Goal: Book appointment/travel/reservation

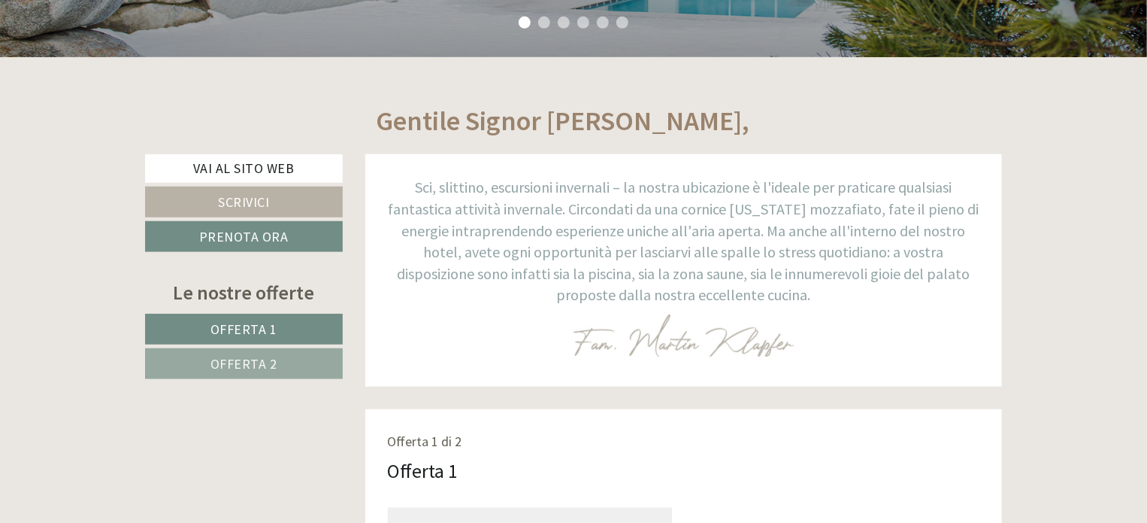
scroll to position [827, 0]
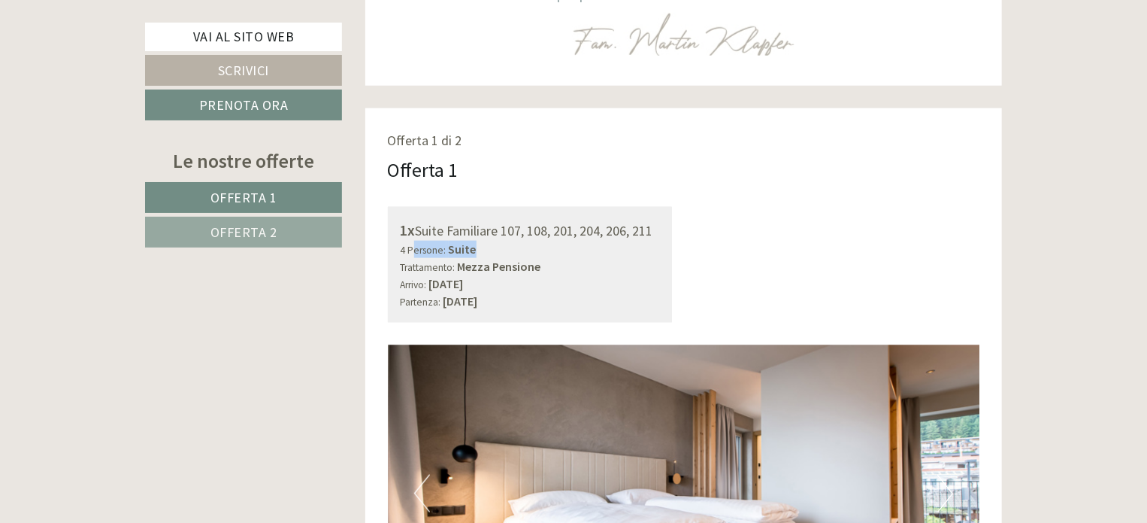
drag, startPoint x: 473, startPoint y: 249, endPoint x: 599, endPoint y: 255, distance: 126.5
click at [595, 255] on div "4 Persone: Suite Trattamento: Mezza Pensione" at bounding box center [530, 258] width 259 height 35
click at [553, 261] on div "4 Persone: Suite Trattamento: Mezza Pensione" at bounding box center [530, 258] width 259 height 35
drag, startPoint x: 489, startPoint y: 255, endPoint x: 671, endPoint y: 294, distance: 186.1
click at [671, 297] on div "1x Suite Familiare 107, 108, 201, 204, 206, 211 4 Persone: Suite Trattamento: M…" at bounding box center [530, 265] width 285 height 116
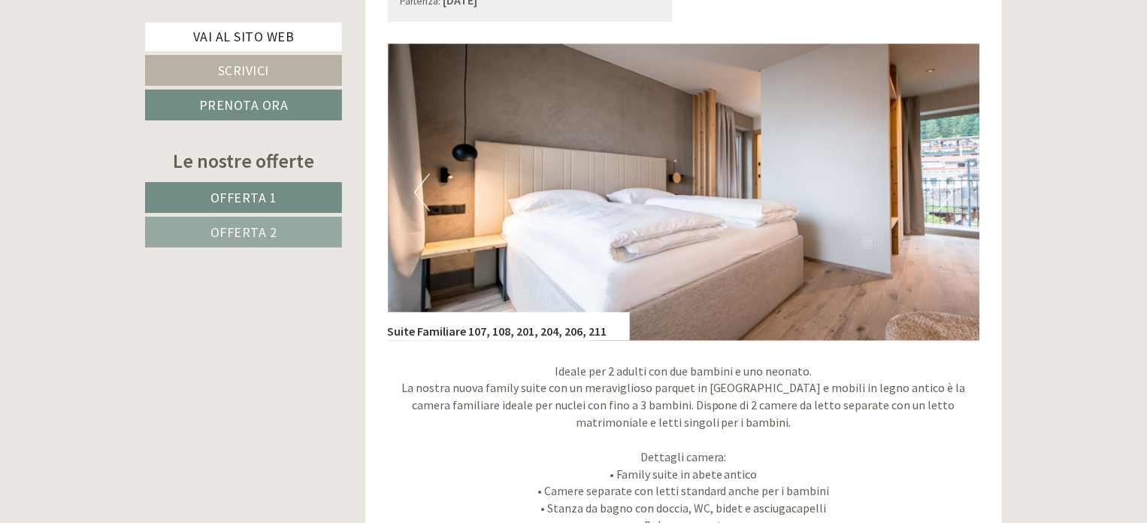
scroll to position [1278, 0]
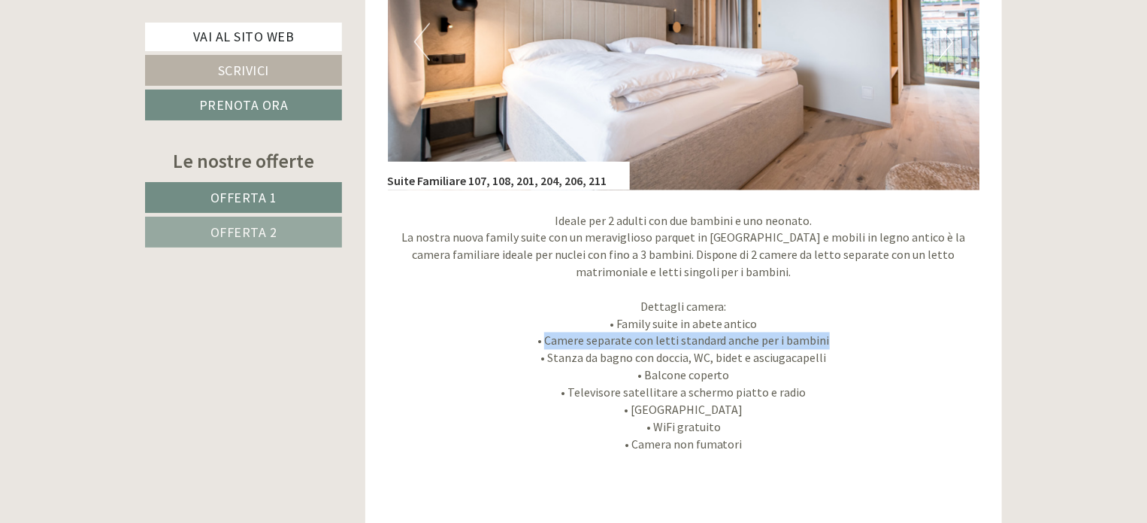
drag, startPoint x: 550, startPoint y: 346, endPoint x: 853, endPoint y: 345, distance: 302.2
click at [853, 345] on p "Ideale per 2 adulti con due bambini e uno neonato. La nostra nuova family suite…" at bounding box center [684, 333] width 592 height 241
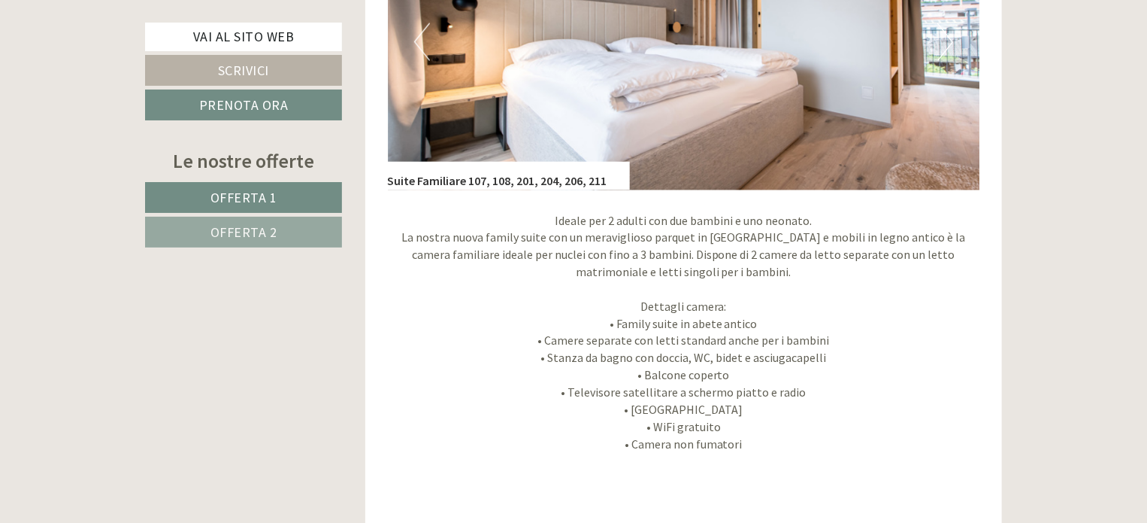
click at [895, 366] on p "Ideale per 2 adulti con due bambini e uno neonato. La nostra nuova family suite…" at bounding box center [684, 333] width 592 height 241
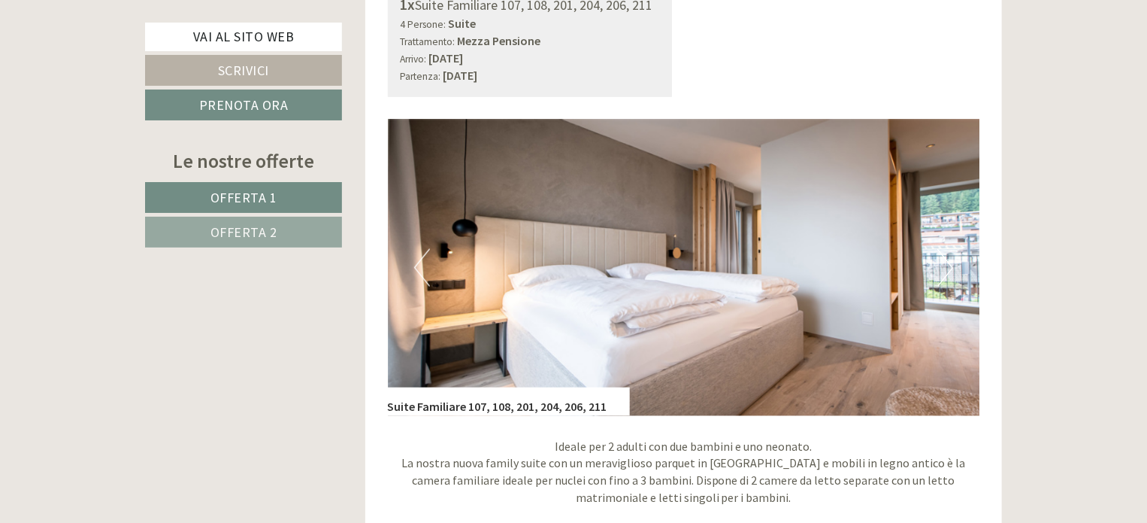
scroll to position [1203, 0]
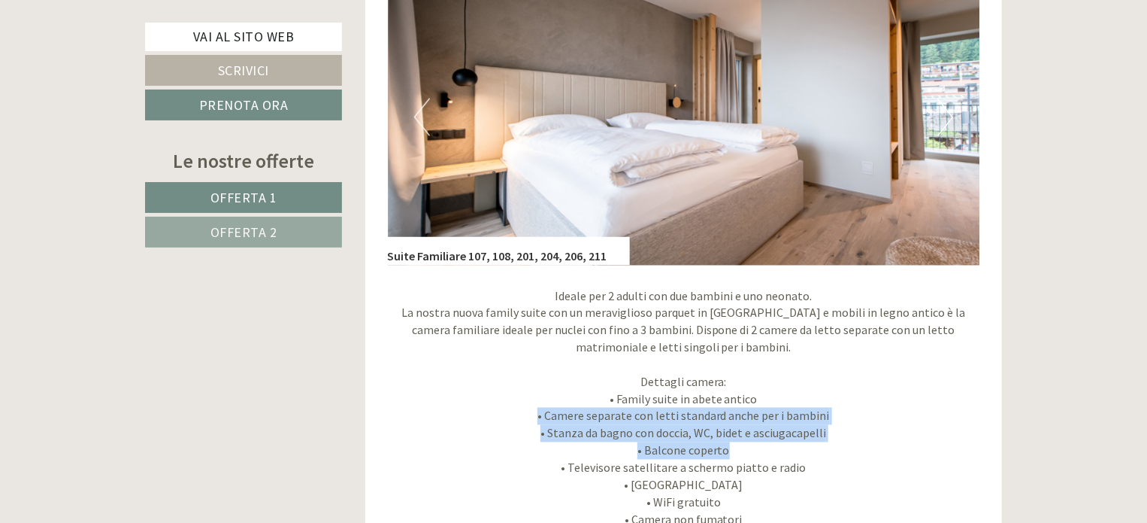
drag, startPoint x: 662, startPoint y: 421, endPoint x: 786, endPoint y: 446, distance: 125.8
click at [786, 447] on p "Ideale per 2 adulti con due bambini e uno neonato. La nostra nuova family suite…" at bounding box center [684, 408] width 592 height 241
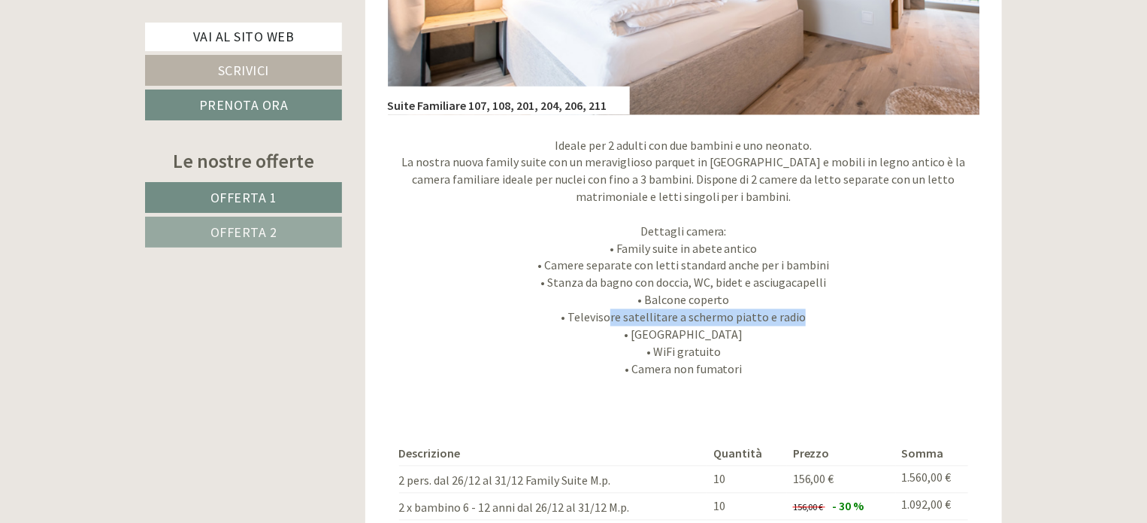
drag, startPoint x: 727, startPoint y: 321, endPoint x: 889, endPoint y: 321, distance: 162.4
click at [889, 321] on p "Ideale per 2 adulti con due bambini e uno neonato. La nostra nuova family suite…" at bounding box center [684, 258] width 592 height 241
click at [803, 339] on p "Ideale per 2 adulti con due bambini e uno neonato. La nostra nuova family suite…" at bounding box center [684, 258] width 592 height 241
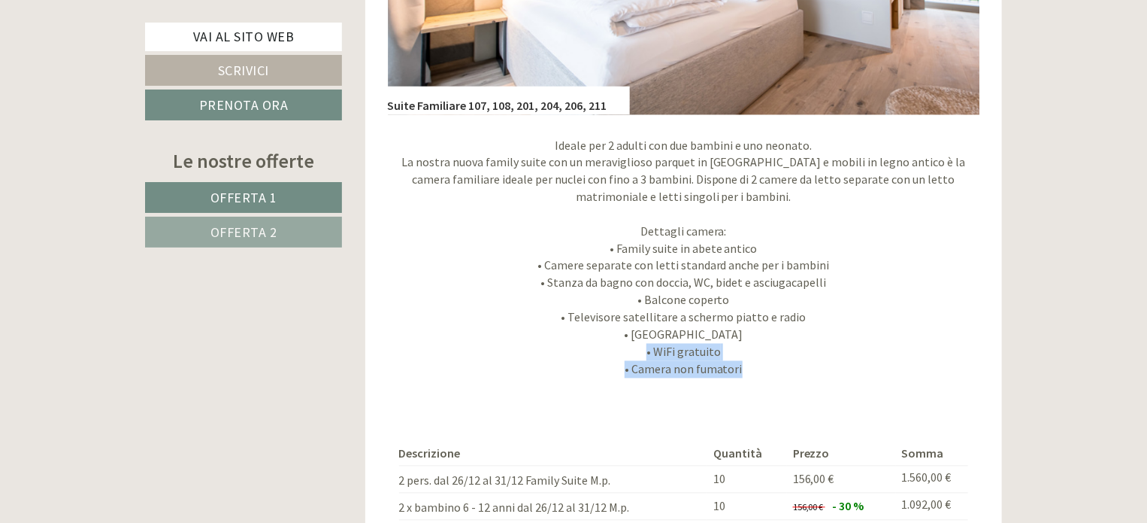
drag, startPoint x: 641, startPoint y: 359, endPoint x: 804, endPoint y: 362, distance: 163.2
click at [804, 362] on p "Ideale per 2 adulti con due bambini e uno neonato. La nostra nuova family suite…" at bounding box center [684, 258] width 592 height 241
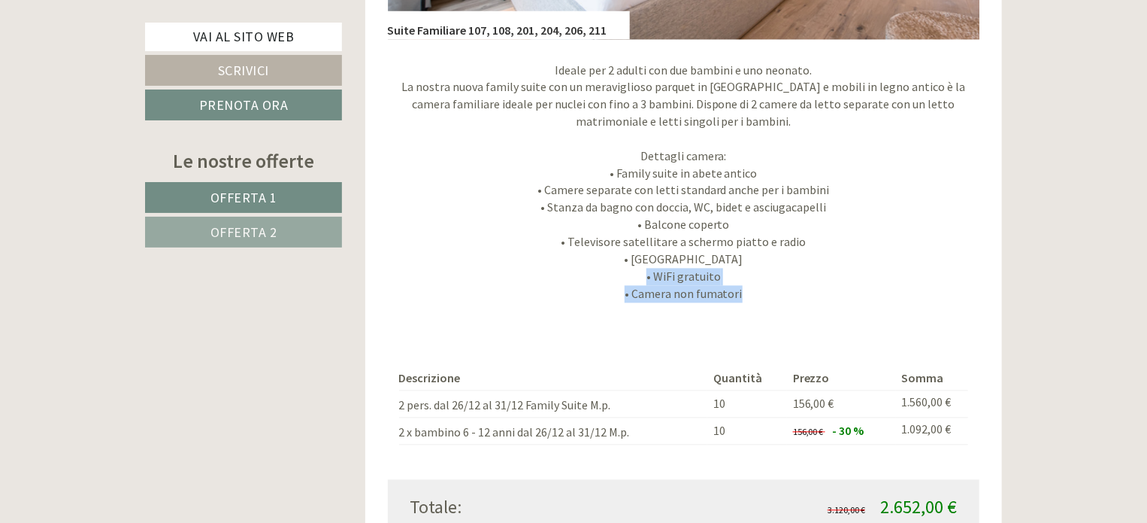
scroll to position [1504, 0]
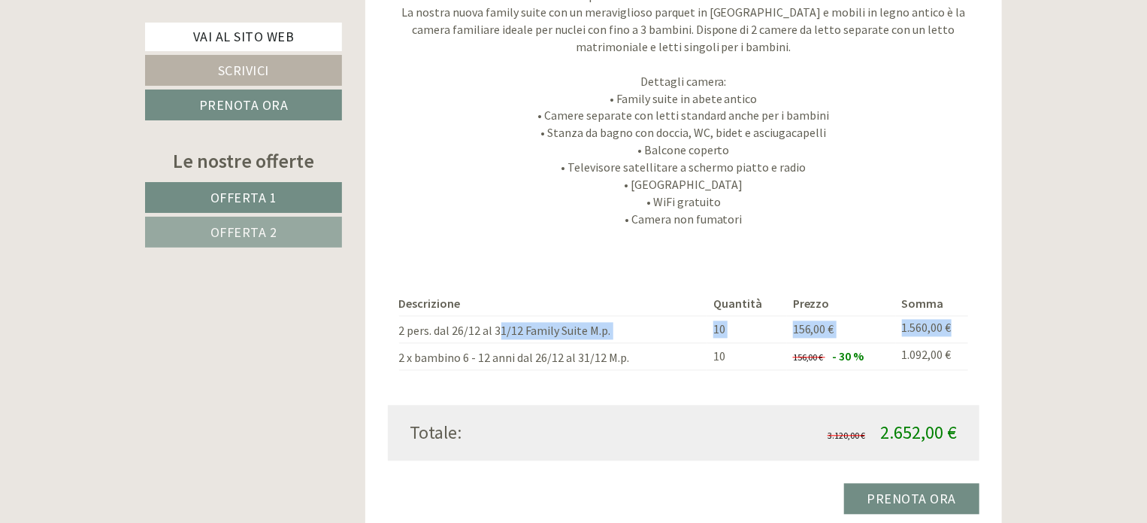
drag, startPoint x: 568, startPoint y: 330, endPoint x: 956, endPoint y: 330, distance: 388.0
click at [956, 330] on tr "2 pers. dal 26/12 al 31/12 Family Suite M.p. 10 156,00 € 1.560,00 €" at bounding box center [684, 329] width 570 height 27
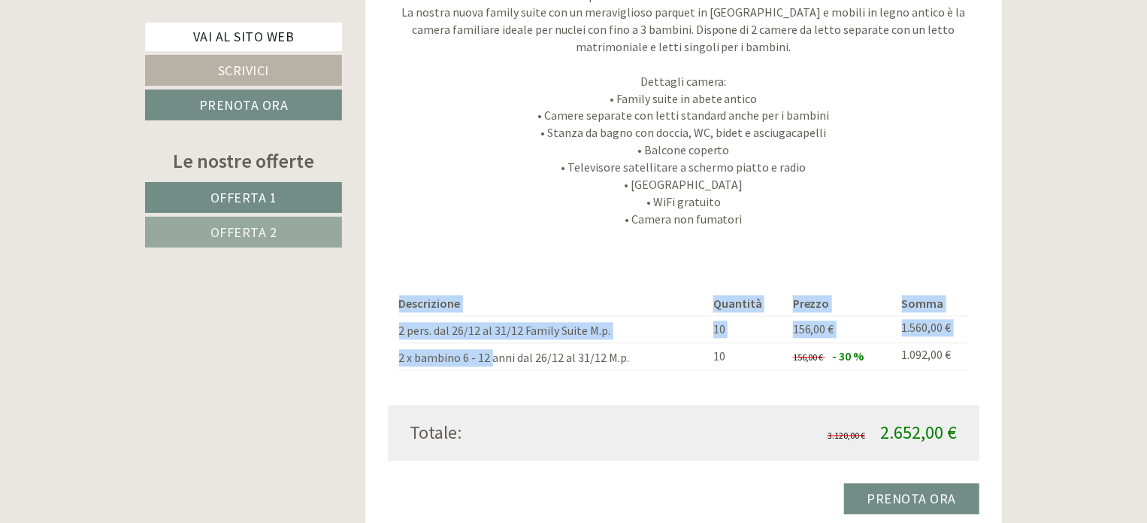
drag, startPoint x: 527, startPoint y: 347, endPoint x: 991, endPoint y: 334, distance: 464.1
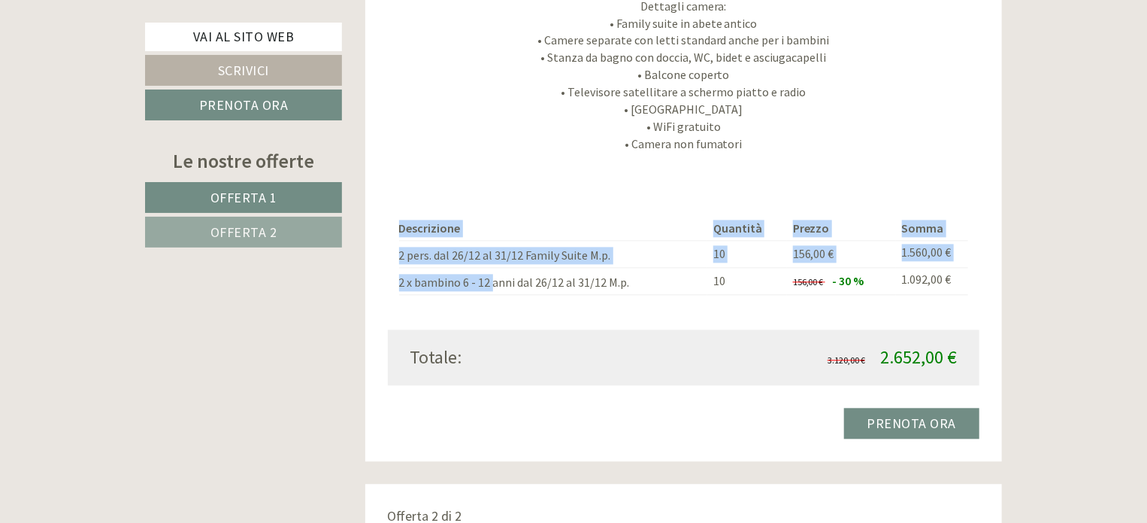
scroll to position [1654, 0]
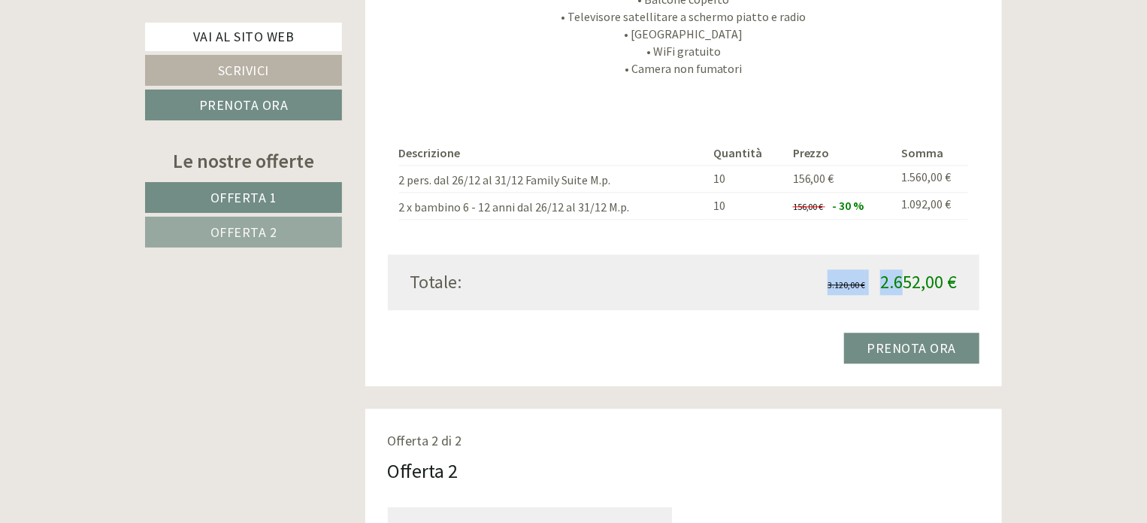
drag, startPoint x: 974, startPoint y: 282, endPoint x: 984, endPoint y: 281, distance: 9.8
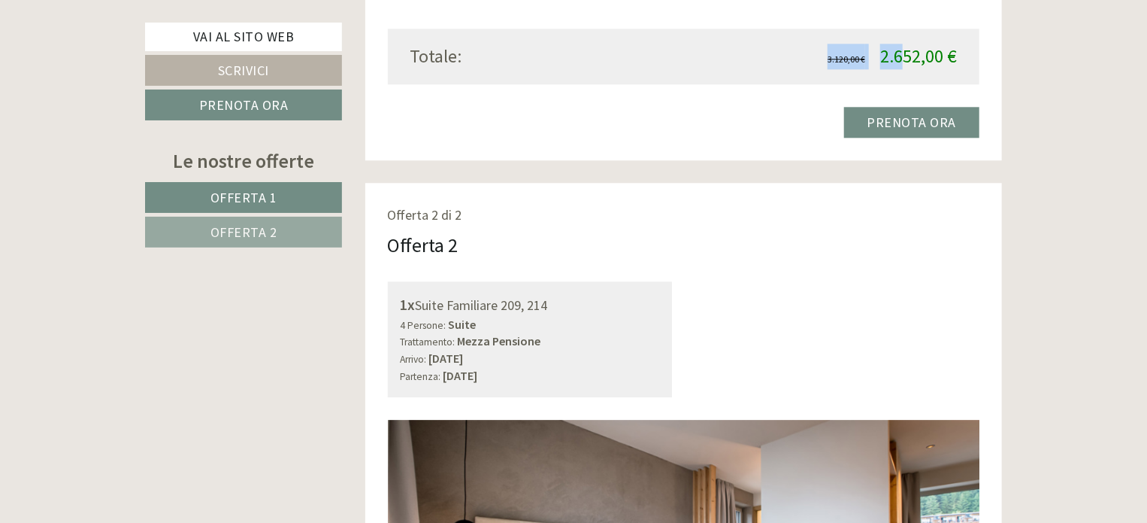
scroll to position [1955, 0]
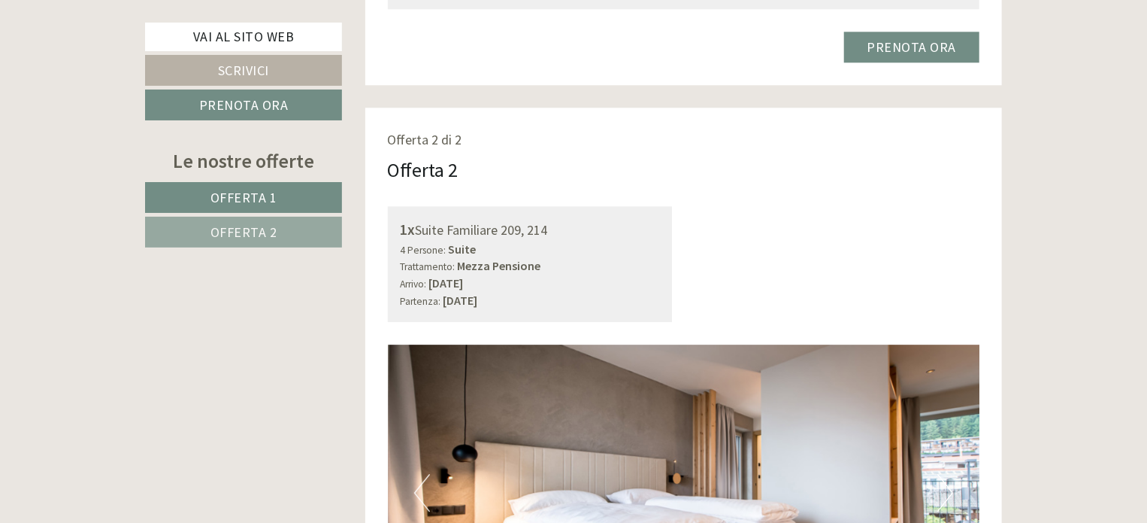
drag, startPoint x: 483, startPoint y: 229, endPoint x: 613, endPoint y: 231, distance: 130.1
click at [613, 231] on div "1x Suite Familiare 209, 214" at bounding box center [530, 230] width 259 height 22
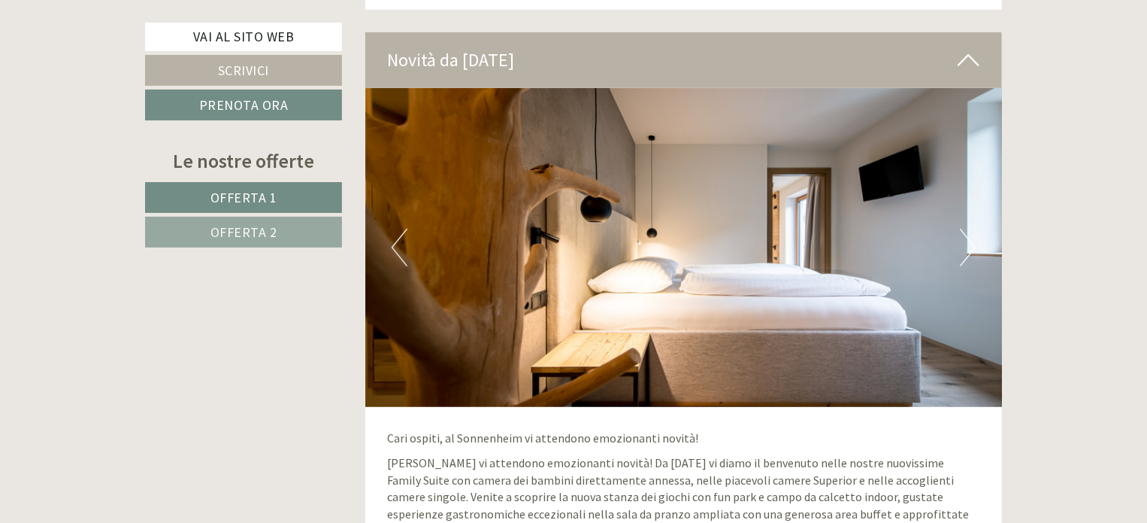
scroll to position [3308, 0]
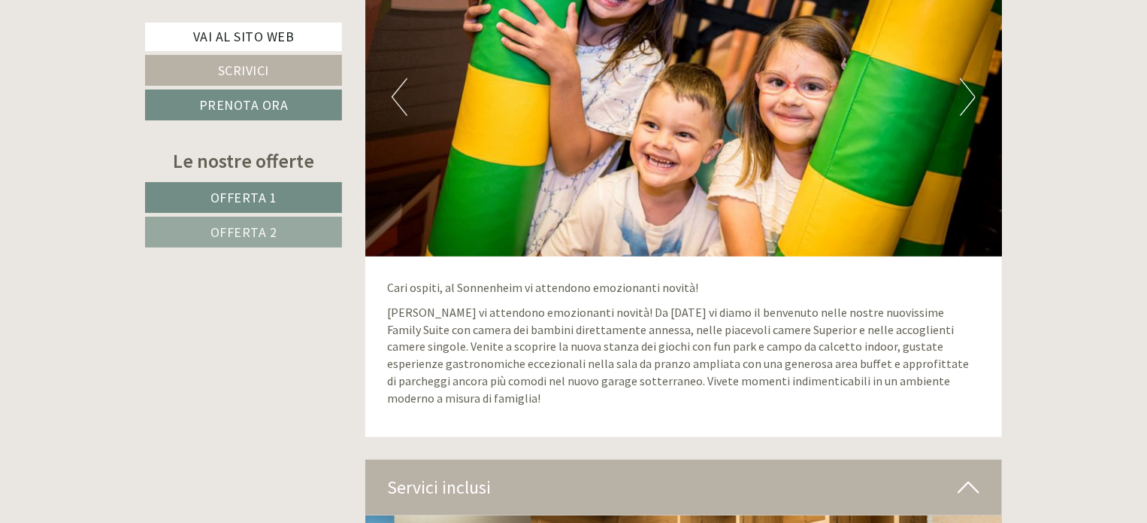
drag, startPoint x: 425, startPoint y: 306, endPoint x: 934, endPoint y: 392, distance: 516.3
click at [934, 392] on p "[PERSON_NAME] vi attendono emozionanti novità! Da [DATE] vi diamo il benvenuto …" at bounding box center [684, 355] width 592 height 103
click at [934, 393] on p "[PERSON_NAME] vi attendono emozionanti novità! Da [DATE] vi diamo il benvenuto …" at bounding box center [684, 355] width 592 height 103
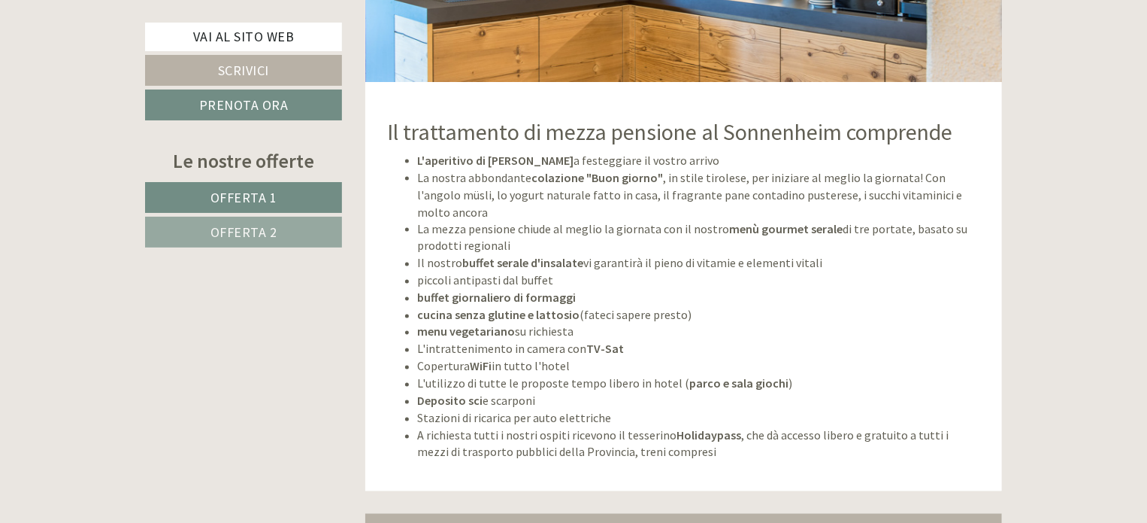
scroll to position [3910, 0]
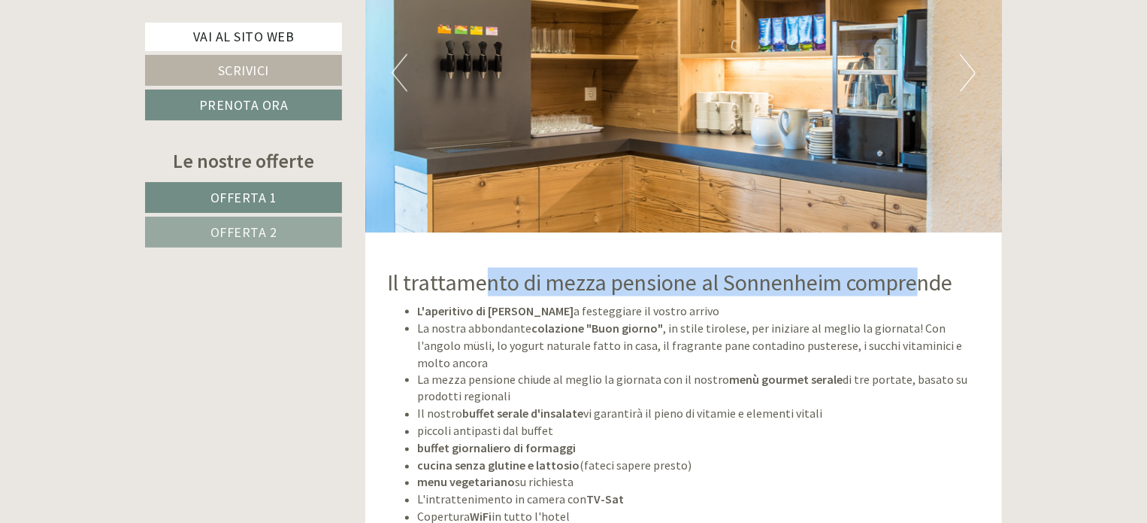
drag, startPoint x: 495, startPoint y: 288, endPoint x: 898, endPoint y: 284, distance: 403.8
click at [915, 283] on h2 "Il trattamento di mezza pensione al Sonnenheim comprende" at bounding box center [684, 282] width 592 height 25
drag, startPoint x: 449, startPoint y: 317, endPoint x: 537, endPoint y: 312, distance: 88.1
click at [721, 309] on ul "L'aperitivo di benvenuto a festeggiare il vostro arrivo La nostra abbondante co…" at bounding box center [684, 456] width 592 height 309
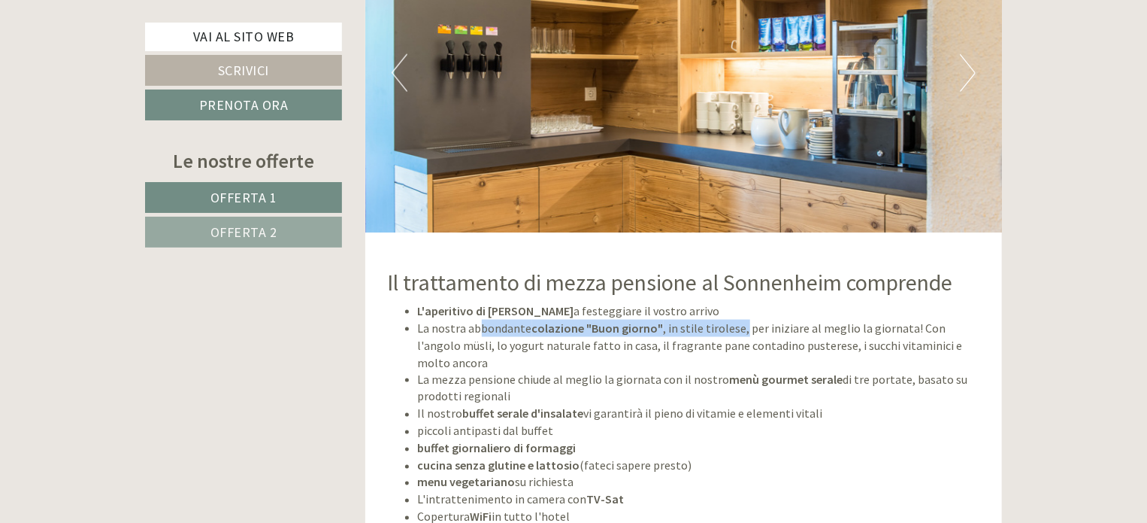
drag, startPoint x: 503, startPoint y: 320, endPoint x: 737, endPoint y: 322, distance: 233.8
click at [737, 322] on li "La nostra abbondante colazione "Buon giorno" , in stile tirolese, per iniziare …" at bounding box center [699, 346] width 562 height 52
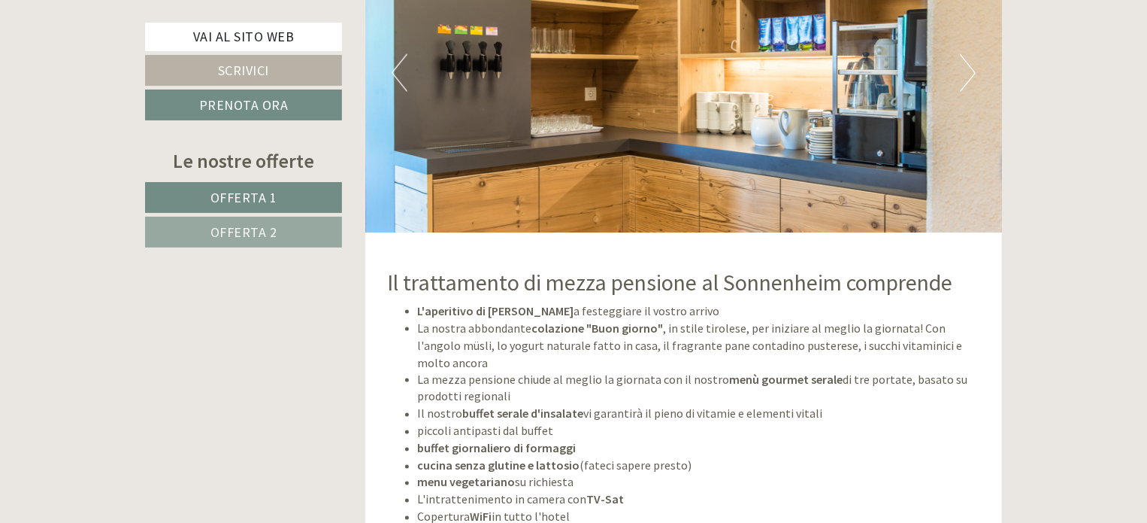
click at [738, 371] on strong "menù gourmet serale" at bounding box center [787, 378] width 114 height 15
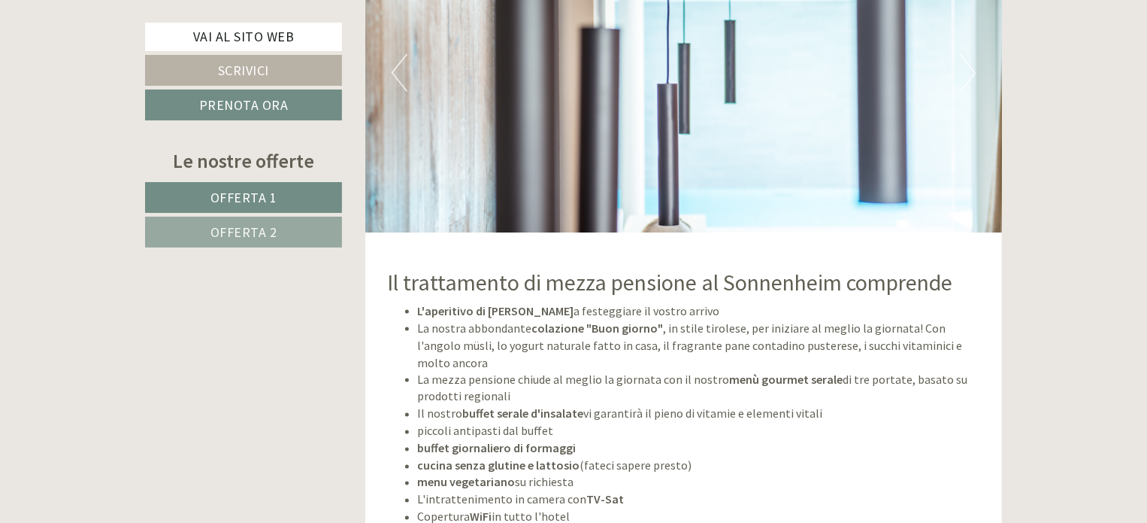
scroll to position [4060, 0]
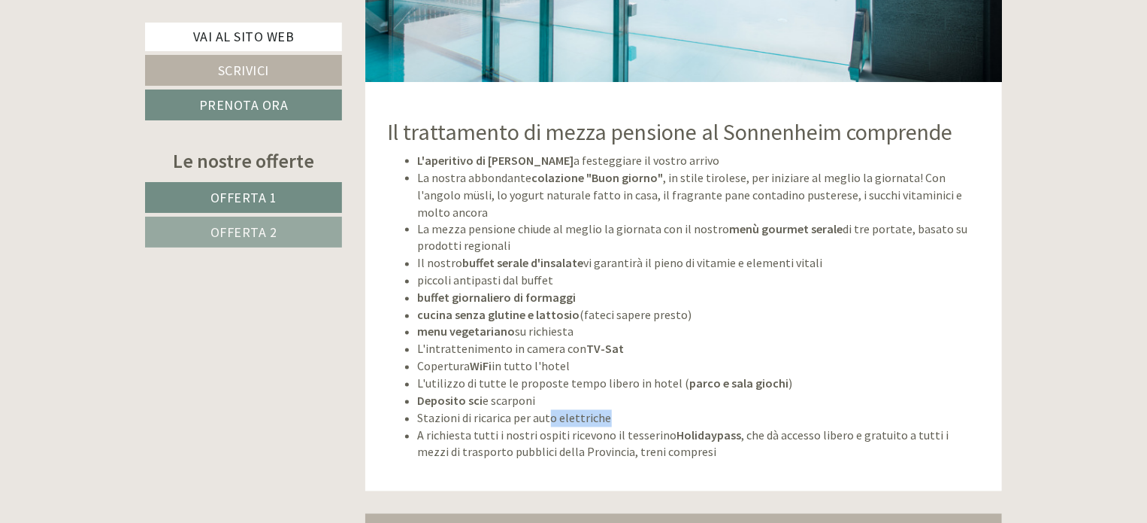
drag, startPoint x: 563, startPoint y: 392, endPoint x: 638, endPoint y: 392, distance: 75.2
click at [665, 410] on li "Stazioni di ricarica per auto elettriche" at bounding box center [699, 418] width 562 height 17
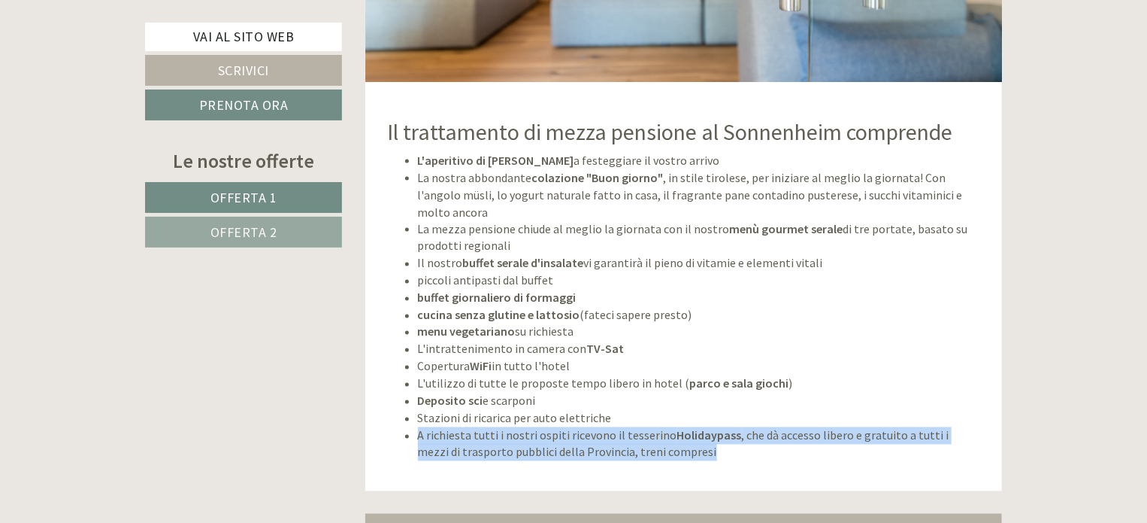
drag, startPoint x: 415, startPoint y: 417, endPoint x: 696, endPoint y: 441, distance: 282.2
click at [696, 441] on ul "L'aperitivo di benvenuto a festeggiare il vostro arrivo La nostra abbondante co…" at bounding box center [684, 306] width 592 height 309
click at [698, 438] on li "A richiesta tutti i nostri ospiti ricevono il tesserino Holidaypass , che dà ac…" at bounding box center [699, 444] width 562 height 35
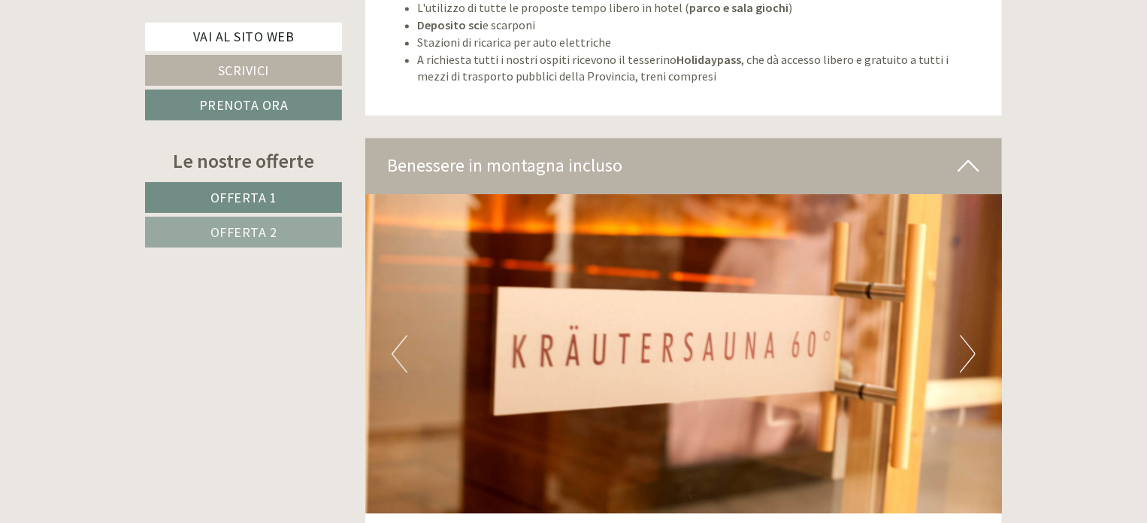
scroll to position [4511, 0]
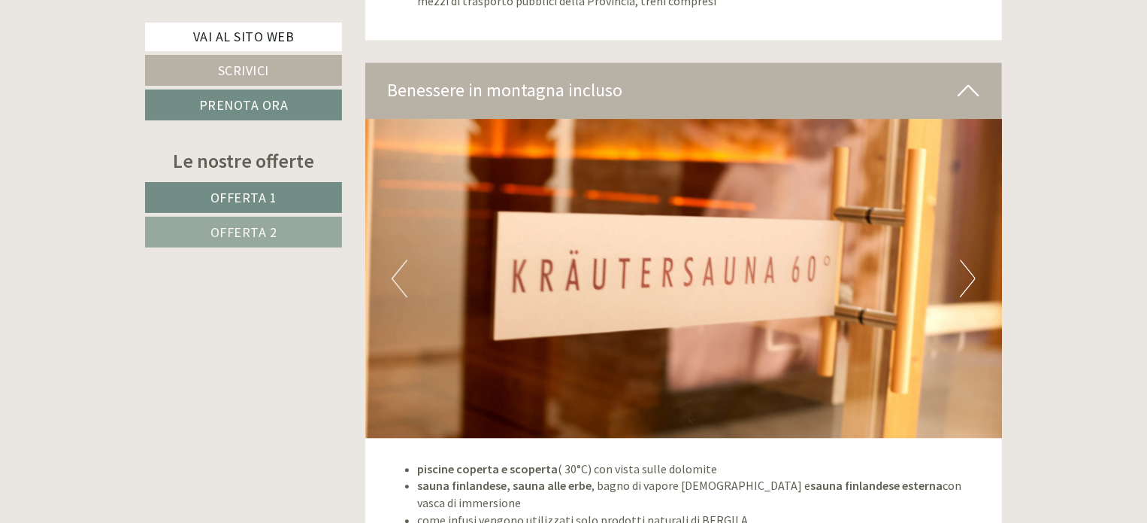
click at [983, 265] on img at bounding box center [684, 278] width 638 height 319
click at [971, 259] on button "Next" at bounding box center [968, 278] width 16 height 38
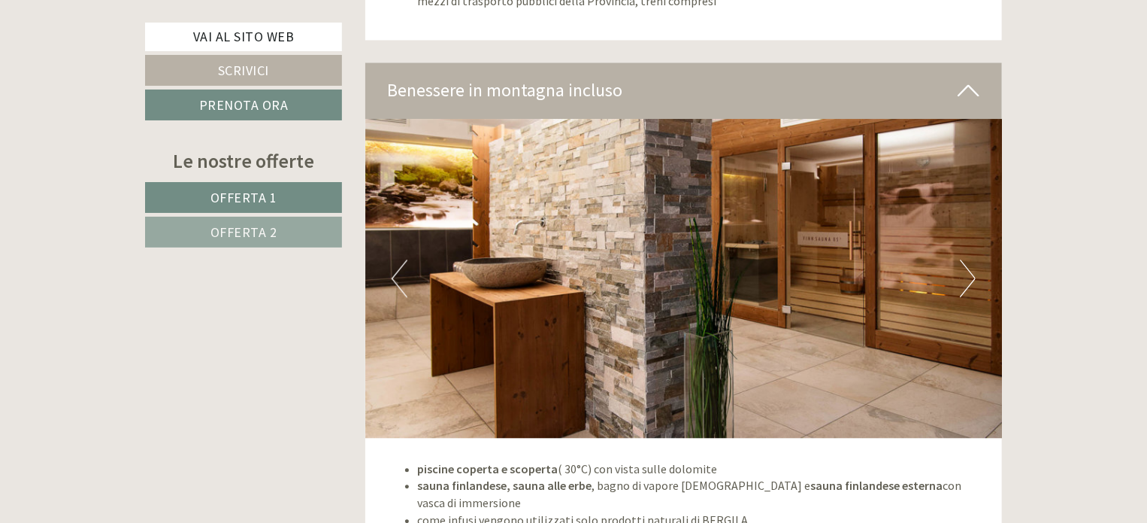
click at [971, 259] on button "Next" at bounding box center [968, 278] width 16 height 38
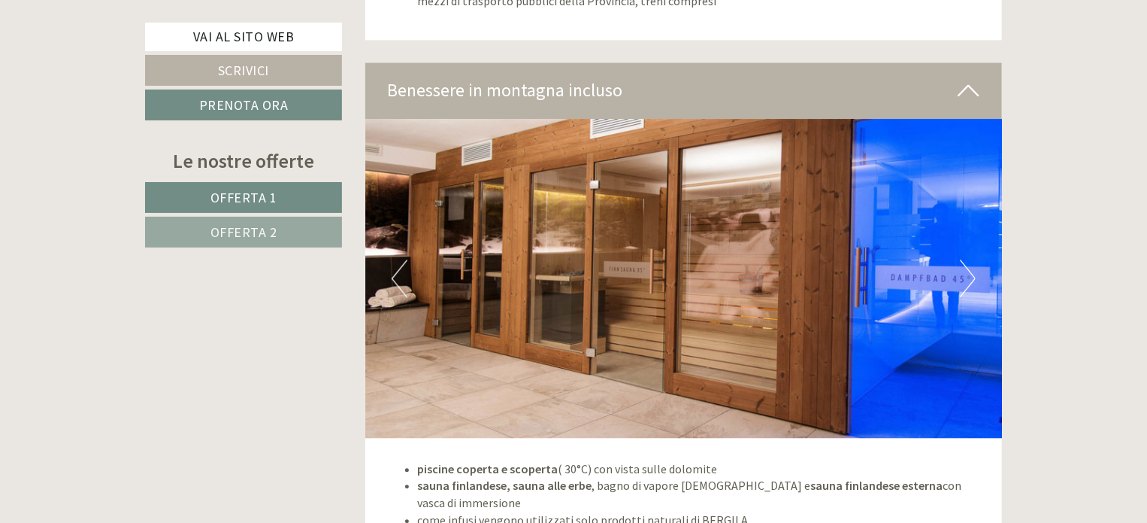
click at [971, 259] on button "Next" at bounding box center [968, 278] width 16 height 38
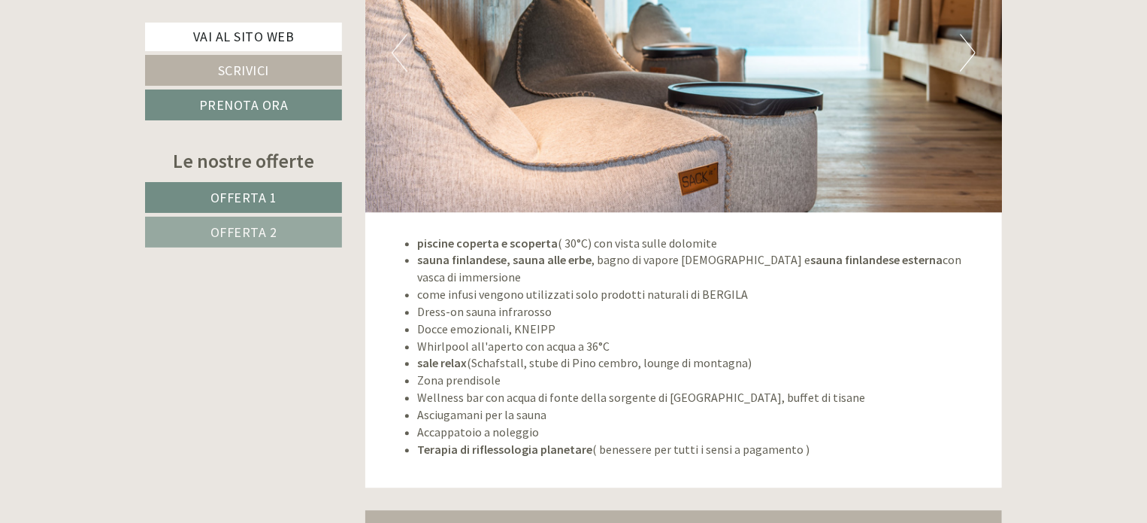
scroll to position [4586, 0]
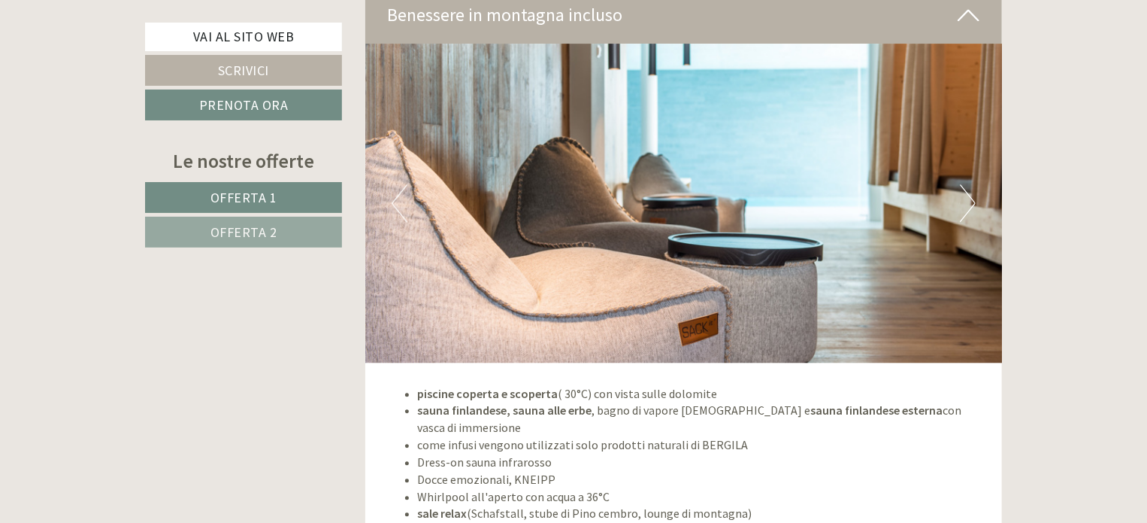
drag, startPoint x: 459, startPoint y: 382, endPoint x: 780, endPoint y: 374, distance: 320.4
click at [779, 385] on ul "piscine coperta e scoperta ( 30°C) con vista sulle dolomite sauna finlandese, s…" at bounding box center [684, 496] width 592 height 223
click at [798, 385] on li "piscine coperta e scoperta ( 30°C) con vista sulle dolomite" at bounding box center [699, 393] width 562 height 17
click at [959, 177] on img at bounding box center [684, 203] width 638 height 319
click at [965, 184] on button "Next" at bounding box center [968, 203] width 16 height 38
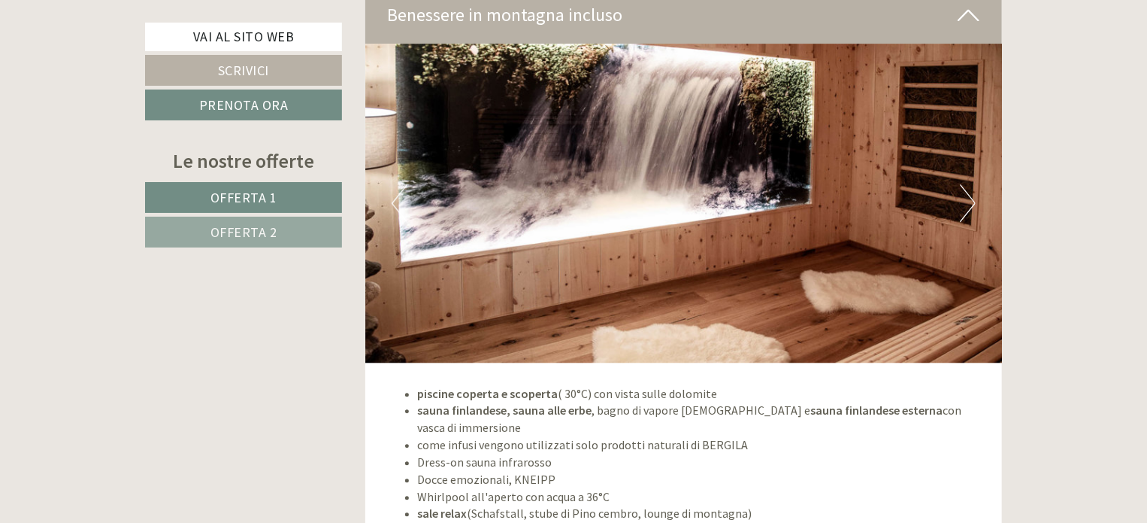
click at [967, 184] on button "Next" at bounding box center [968, 203] width 16 height 38
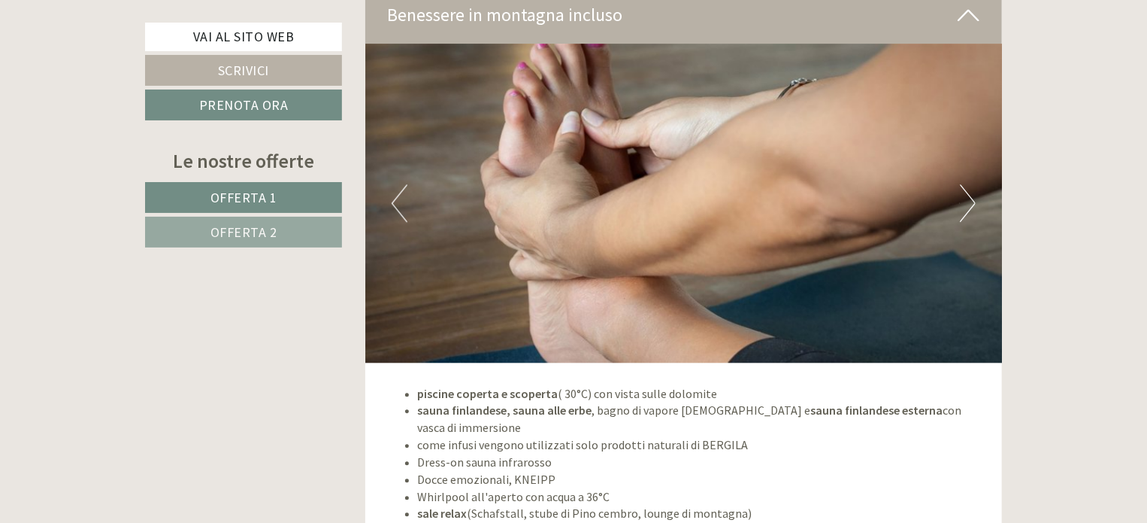
click at [967, 184] on button "Next" at bounding box center [968, 203] width 16 height 38
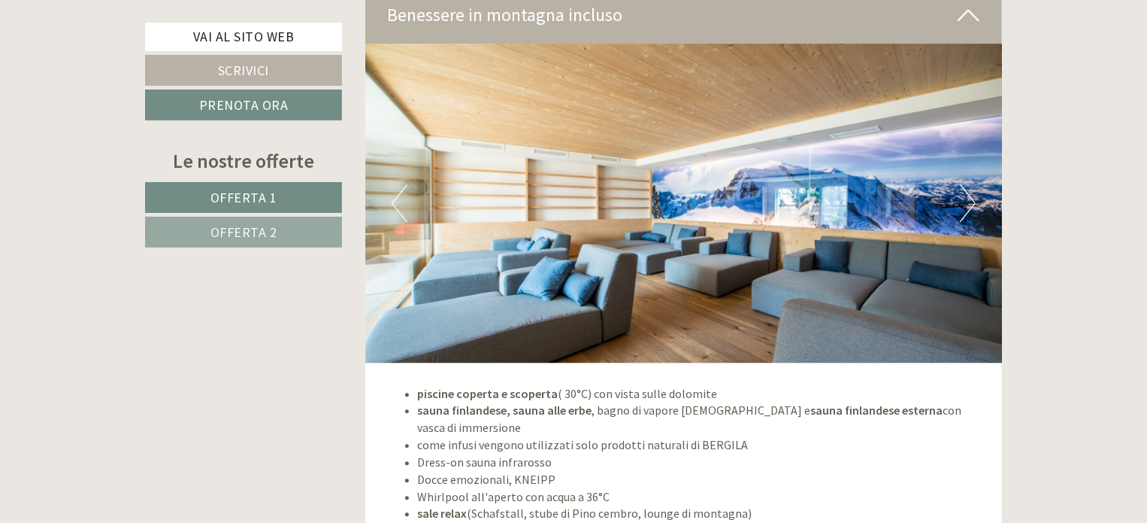
click at [967, 184] on button "Next" at bounding box center [968, 203] width 16 height 38
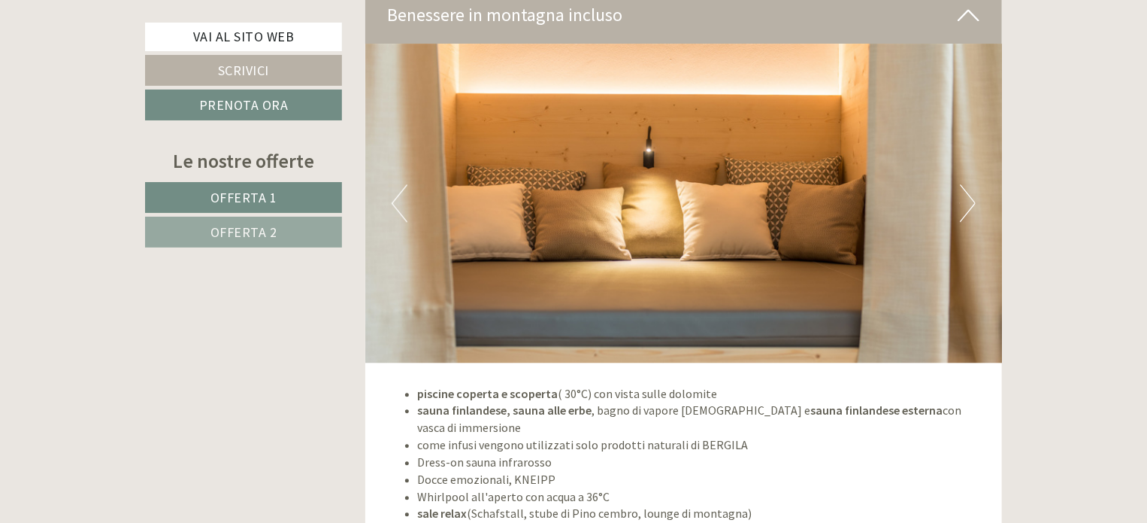
click at [967, 184] on button "Next" at bounding box center [968, 203] width 16 height 38
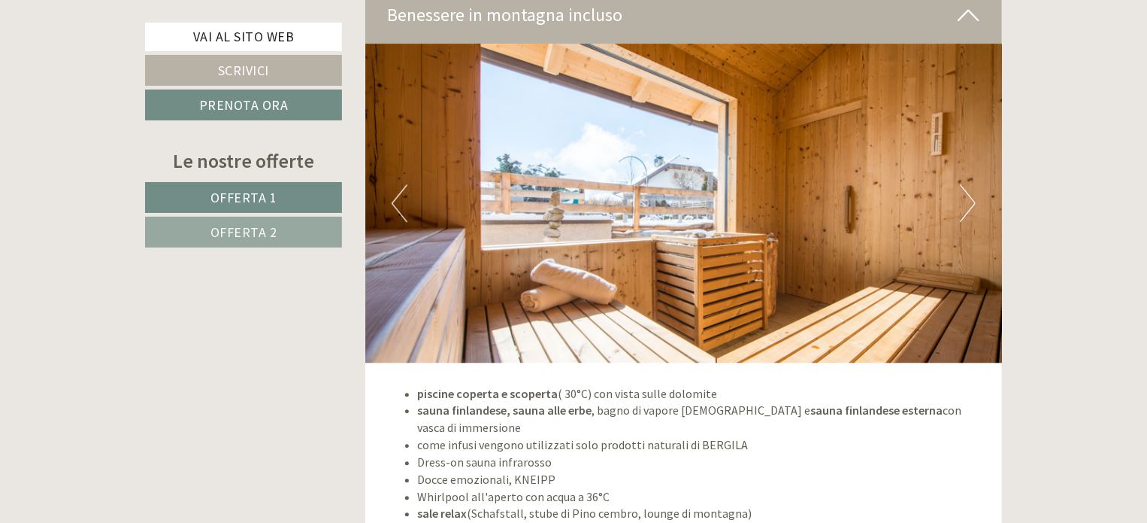
click at [967, 184] on button "Next" at bounding box center [968, 203] width 16 height 38
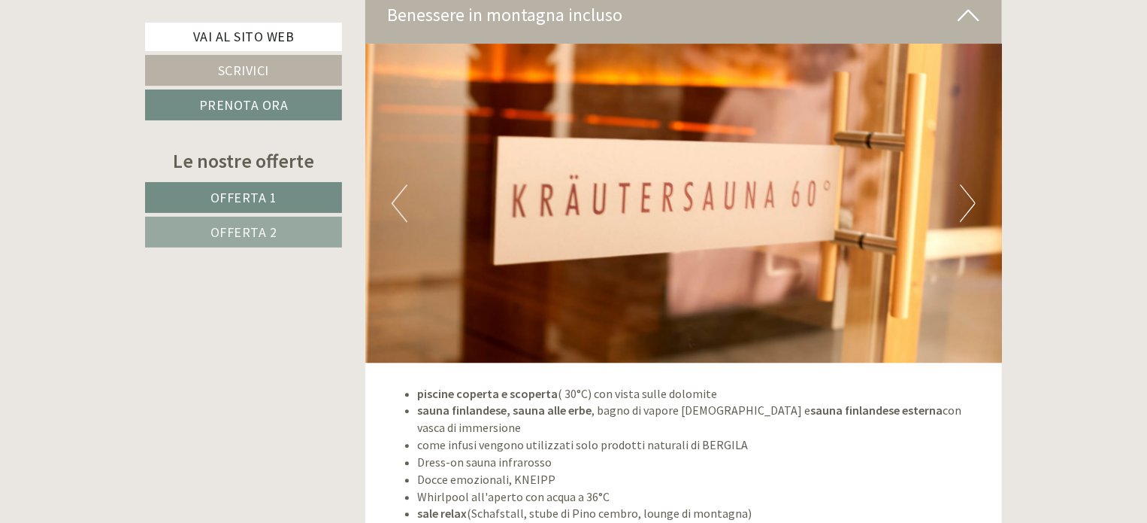
click at [967, 184] on button "Next" at bounding box center [968, 203] width 16 height 38
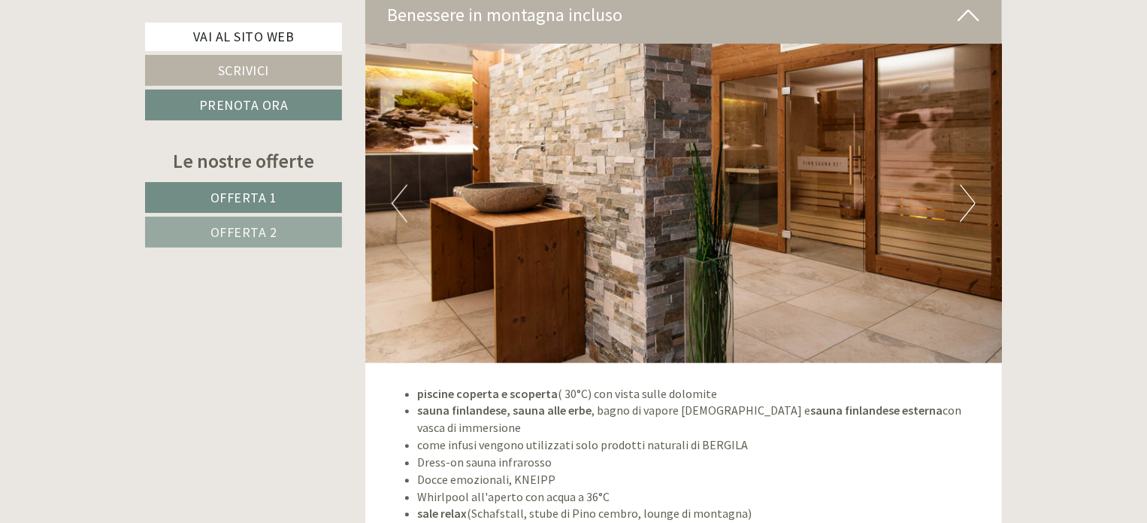
scroll to position [4662, 0]
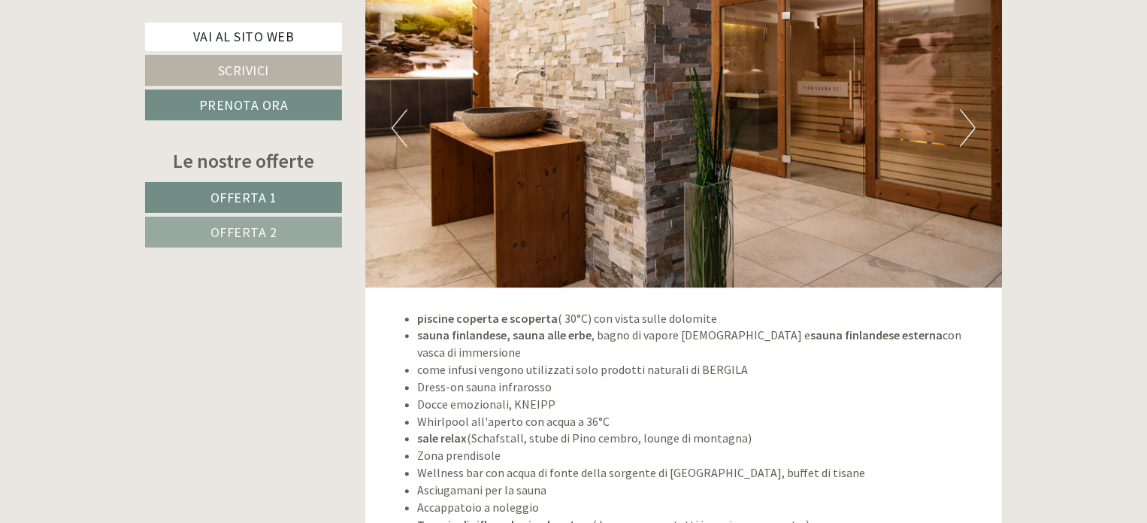
click at [415, 323] on ul "piscine coperta e scoperta ( 30°C) con vista sulle dolomite sauna finlandese, s…" at bounding box center [684, 421] width 592 height 223
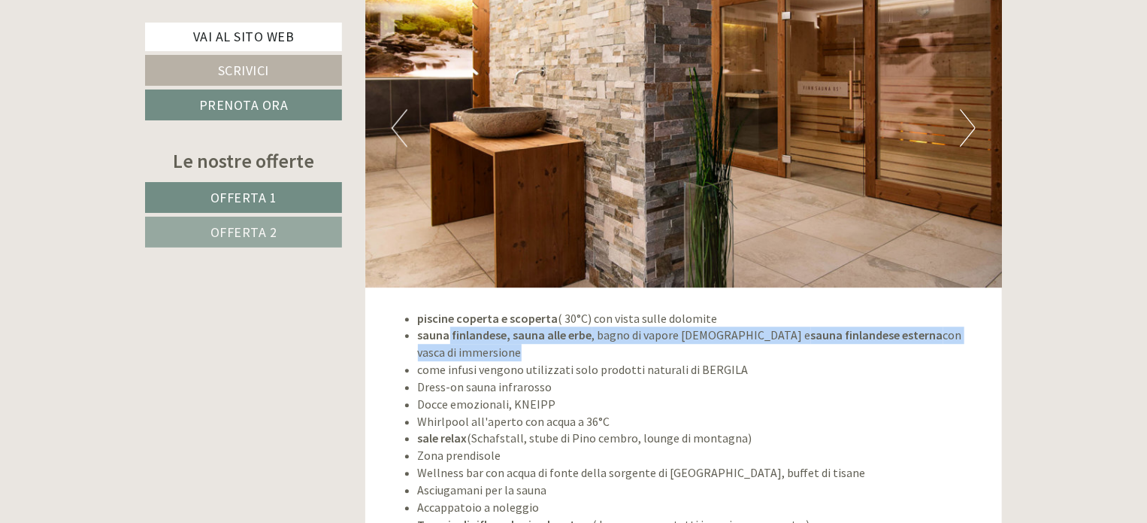
drag, startPoint x: 484, startPoint y: 314, endPoint x: 977, endPoint y: 326, distance: 493.4
click at [977, 326] on li "sauna finlandese, sauna alle erbe , bagno di vapore [DEMOGRAPHIC_DATA] e sauna …" at bounding box center [699, 343] width 562 height 35
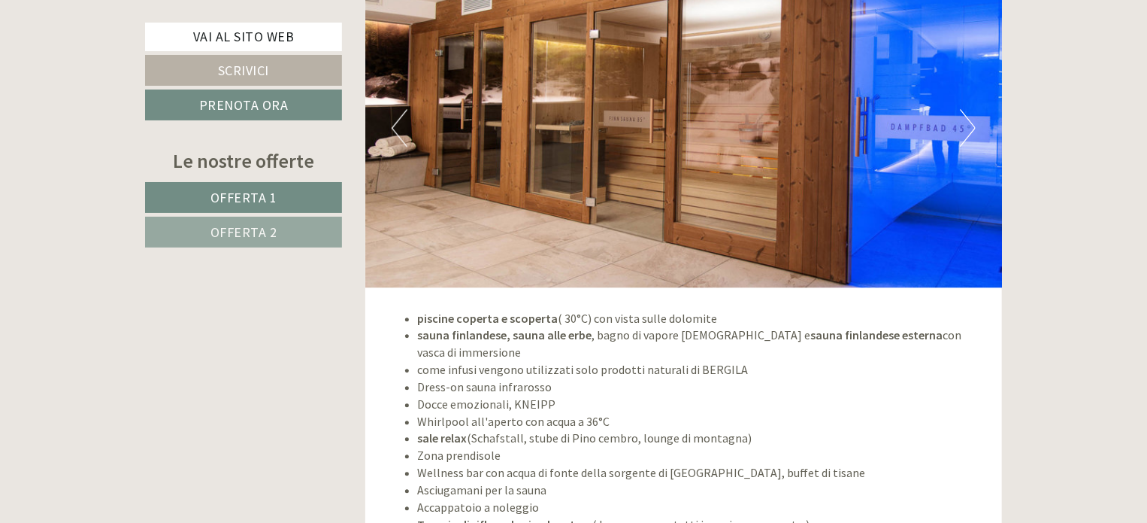
drag, startPoint x: 462, startPoint y: 360, endPoint x: 788, endPoint y: 348, distance: 326.5
click at [788, 348] on ul "piscine coperta e scoperta ( 30°C) con vista sulle dolomite sauna finlandese, s…" at bounding box center [684, 421] width 592 height 223
drag, startPoint x: 580, startPoint y: 347, endPoint x: 491, endPoint y: 358, distance: 90.1
click at [580, 361] on li "come infusi vengono utilizzati solo prodotti naturali di BERGILA" at bounding box center [699, 369] width 562 height 17
drag, startPoint x: 421, startPoint y: 380, endPoint x: 571, endPoint y: 377, distance: 150.4
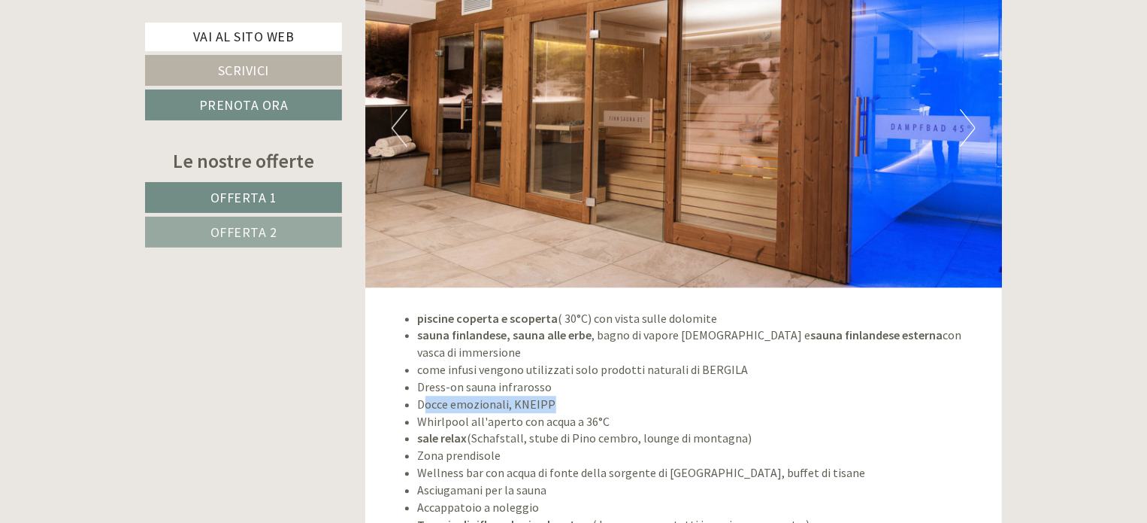
click at [571, 395] on li "Docce emozionali, KNEIPP" at bounding box center [699, 403] width 562 height 17
click at [421, 395] on li "Docce emozionali, KNEIPP" at bounding box center [699, 403] width 562 height 17
drag, startPoint x: 539, startPoint y: 381, endPoint x: 591, endPoint y: 376, distance: 52.1
click at [591, 395] on li "Docce emozionali, KNEIPP" at bounding box center [699, 403] width 562 height 17
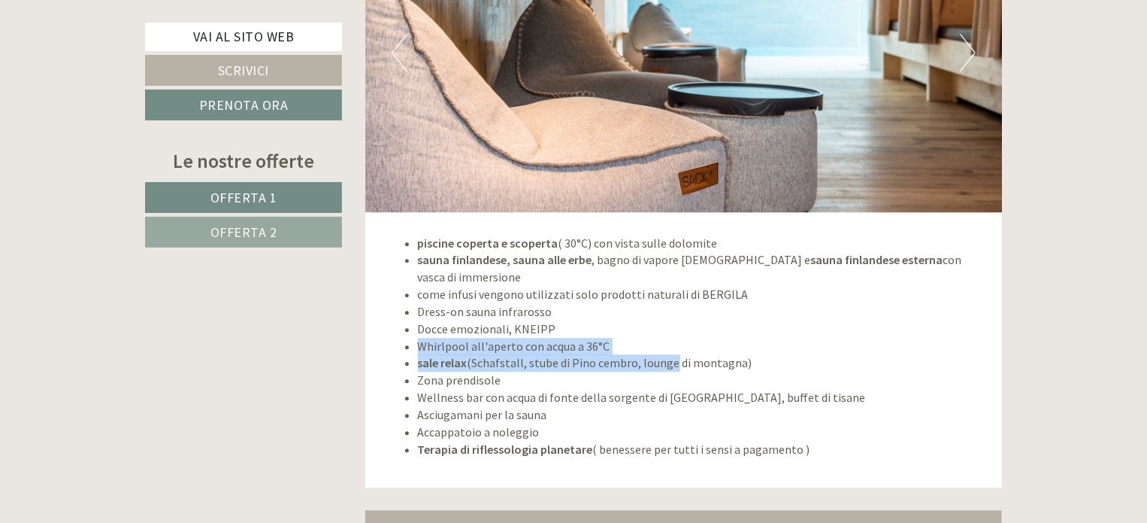
drag, startPoint x: 587, startPoint y: 333, endPoint x: 668, endPoint y: 335, distance: 80.5
click at [668, 335] on ul "piscine coperta e scoperta ( 30°C) con vista sulle dolomite sauna finlandese, s…" at bounding box center [684, 346] width 592 height 223
click at [498, 354] on li "sale relax (Schafstall, stube di Pino cembro, lounge di montagna)" at bounding box center [699, 362] width 562 height 17
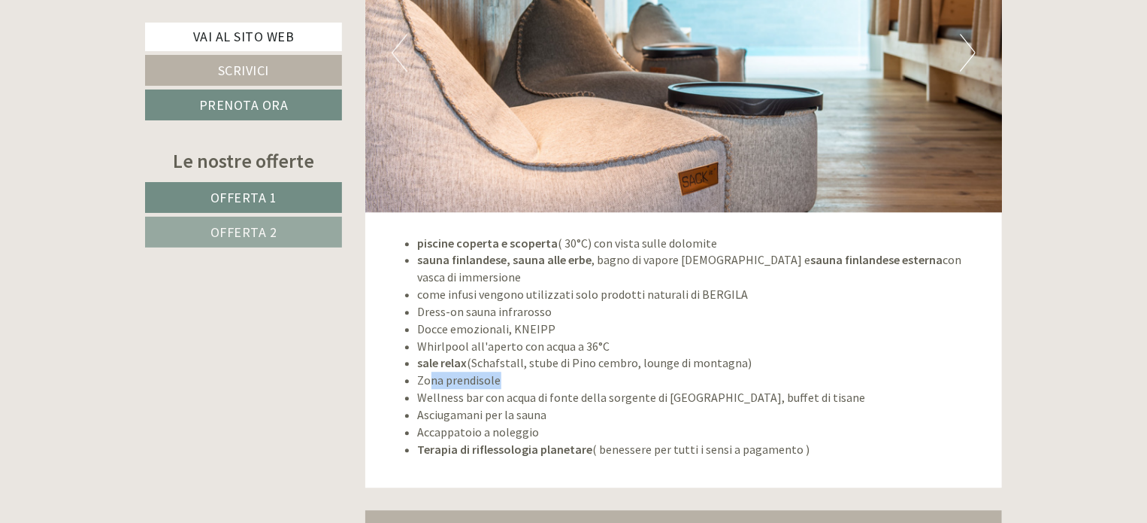
drag, startPoint x: 508, startPoint y: 355, endPoint x: 653, endPoint y: 355, distance: 144.4
click at [653, 371] on li "Zona prendisole" at bounding box center [699, 379] width 562 height 17
drag, startPoint x: 559, startPoint y: 345, endPoint x: 527, endPoint y: 350, distance: 32.6
click at [547, 354] on li "sale relax (Schafstall, stube di Pino cembro, lounge di montagna)" at bounding box center [699, 362] width 562 height 17
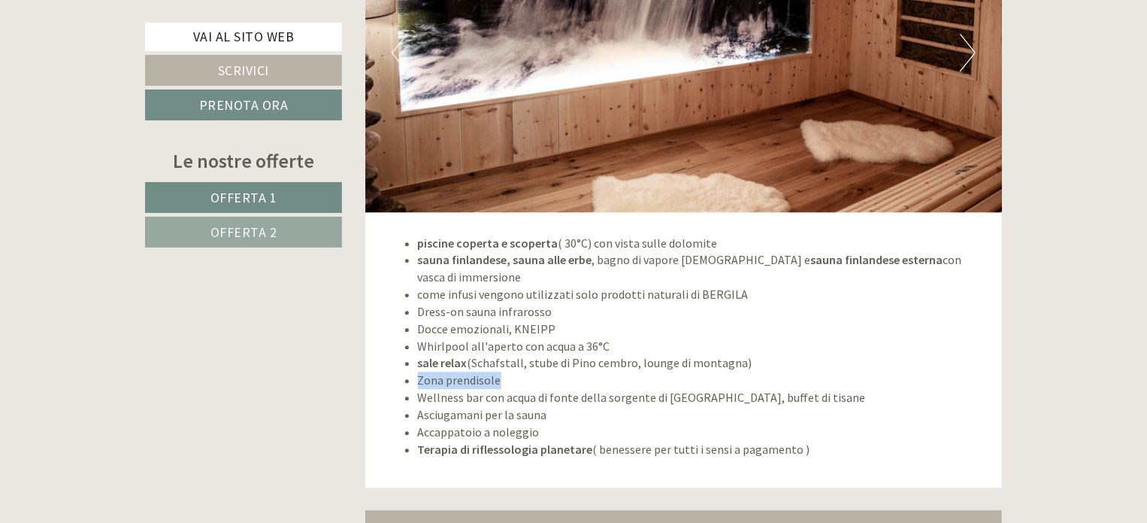
drag, startPoint x: 481, startPoint y: 362, endPoint x: 512, endPoint y: 362, distance: 30.8
click at [512, 371] on li "Zona prendisole" at bounding box center [699, 379] width 562 height 17
drag, startPoint x: 500, startPoint y: 378, endPoint x: 828, endPoint y: 368, distance: 328.0
click at [827, 368] on ul "piscine coperta e scoperta ( 30°C) con vista sulle dolomite sauna finlandese, s…" at bounding box center [684, 346] width 592 height 223
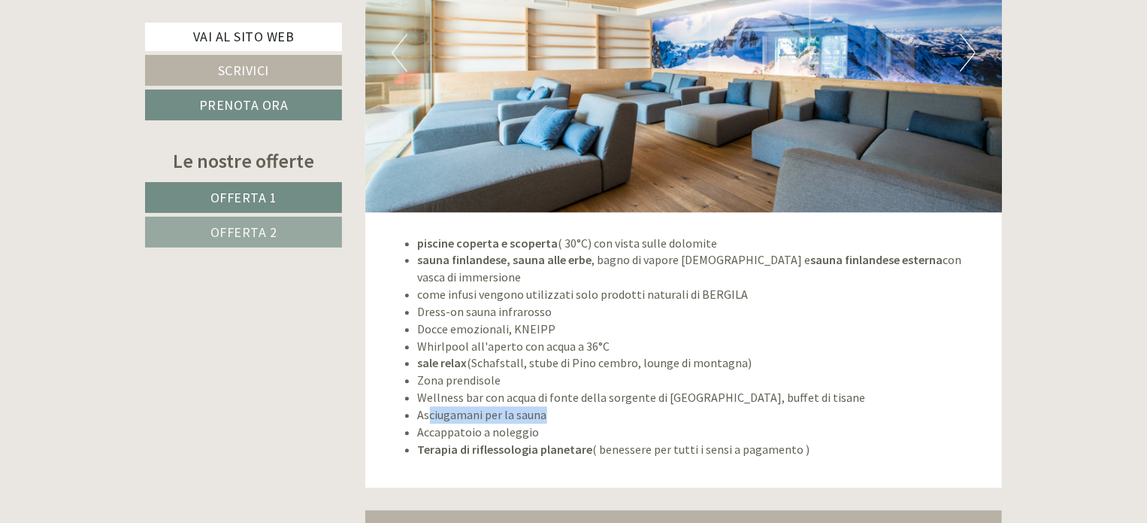
drag, startPoint x: 481, startPoint y: 395, endPoint x: 565, endPoint y: 395, distance: 84.2
click at [565, 406] on li "Asciugamani per la sauna" at bounding box center [699, 414] width 562 height 17
click at [561, 406] on li "Asciugamani per la sauna" at bounding box center [699, 414] width 562 height 17
drag, startPoint x: 424, startPoint y: 410, endPoint x: 577, endPoint y: 410, distance: 152.6
click at [577, 423] on li "Accappatoio a noleggio" at bounding box center [699, 431] width 562 height 17
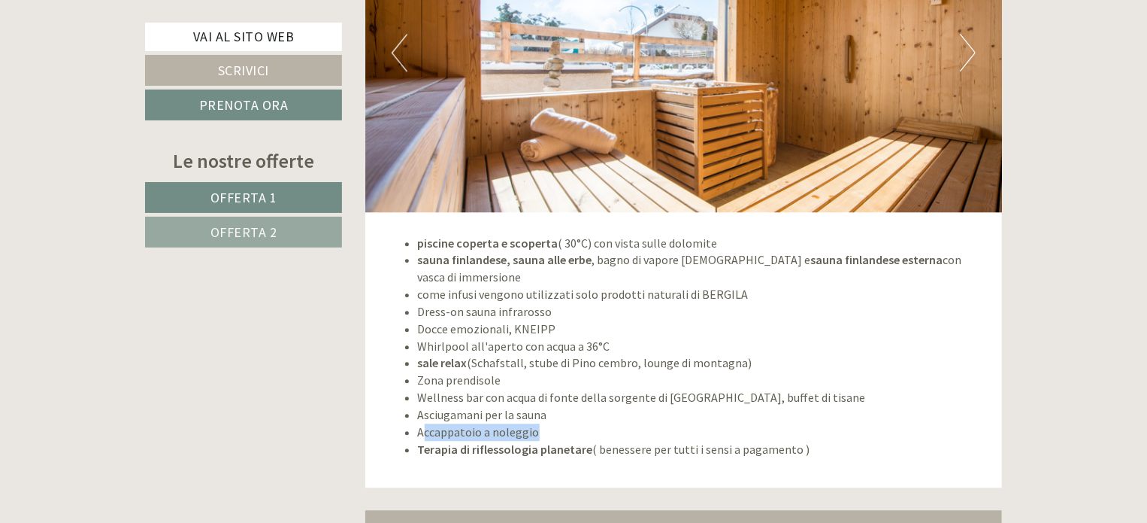
drag, startPoint x: 417, startPoint y: 432, endPoint x: 868, endPoint y: 425, distance: 451.2
click at [868, 441] on li "Terapia di riflessologia planetare ( benessere per tutti i sensi a pagamento )" at bounding box center [699, 449] width 562 height 17
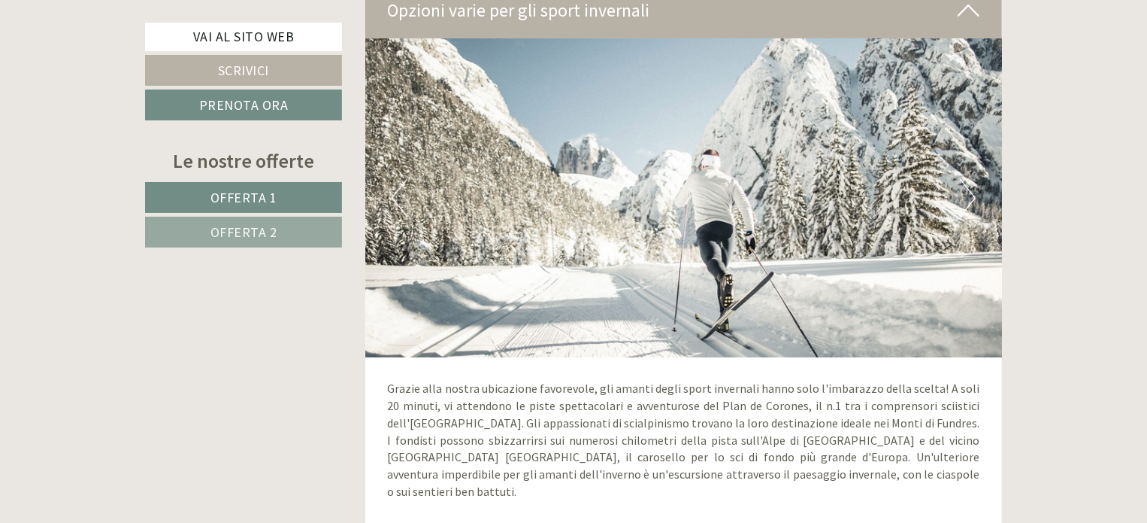
scroll to position [5940, 0]
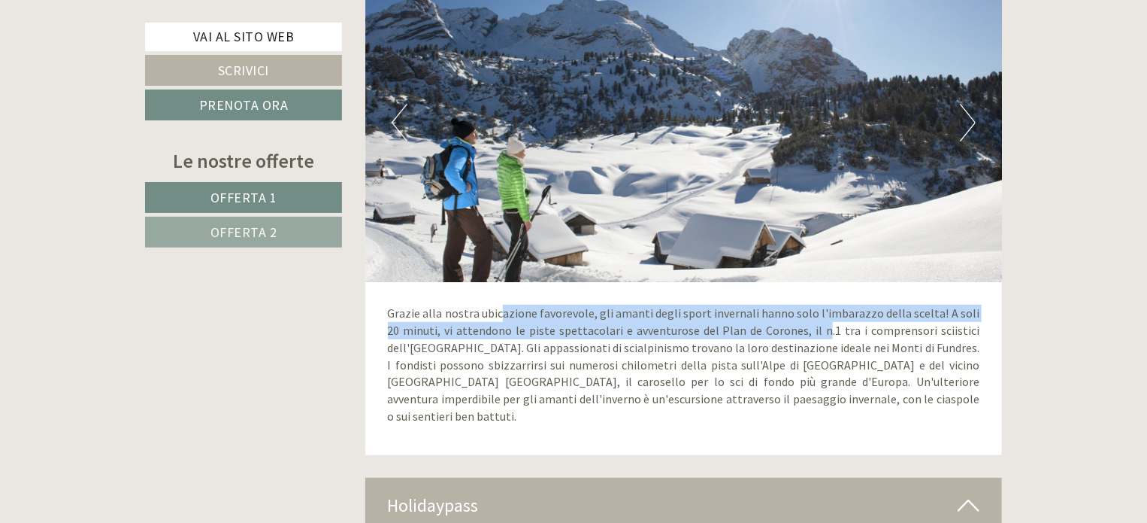
drag, startPoint x: 511, startPoint y: 292, endPoint x: 795, endPoint y: 314, distance: 284.3
click at [795, 314] on p "Grazie alla nostra ubicazione favorevole, gli amanti degli sport invernali hann…" at bounding box center [684, 365] width 592 height 120
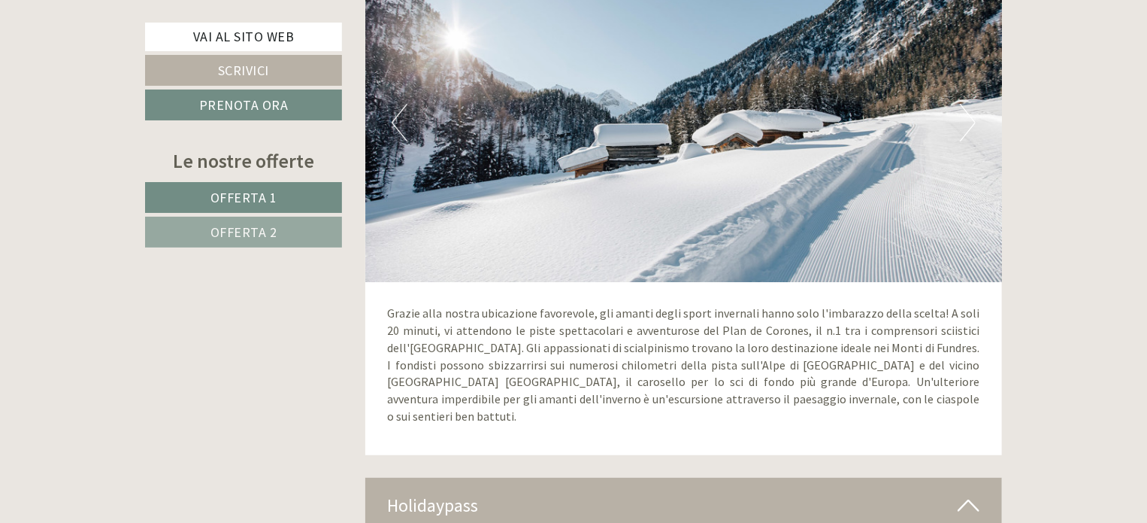
click at [922, 394] on div "Grazie alla nostra ubicazione favorevole, gli amanti degli sport invernali hann…" at bounding box center [684, 368] width 638 height 173
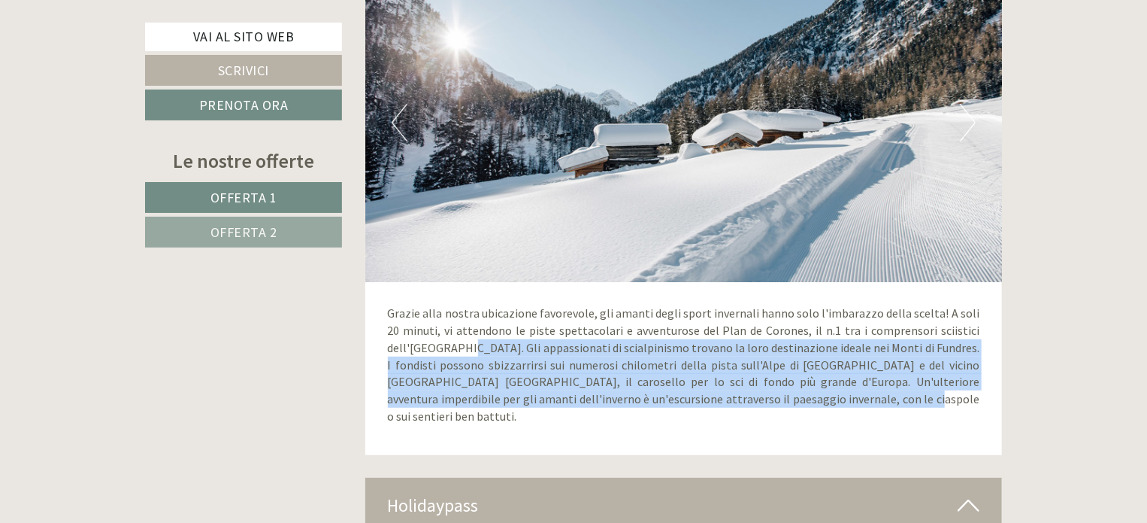
drag, startPoint x: 417, startPoint y: 335, endPoint x: 820, endPoint y: 382, distance: 406.5
click at [820, 382] on p "Grazie alla nostra ubicazione favorevole, gli amanti degli sport invernali hann…" at bounding box center [684, 365] width 592 height 120
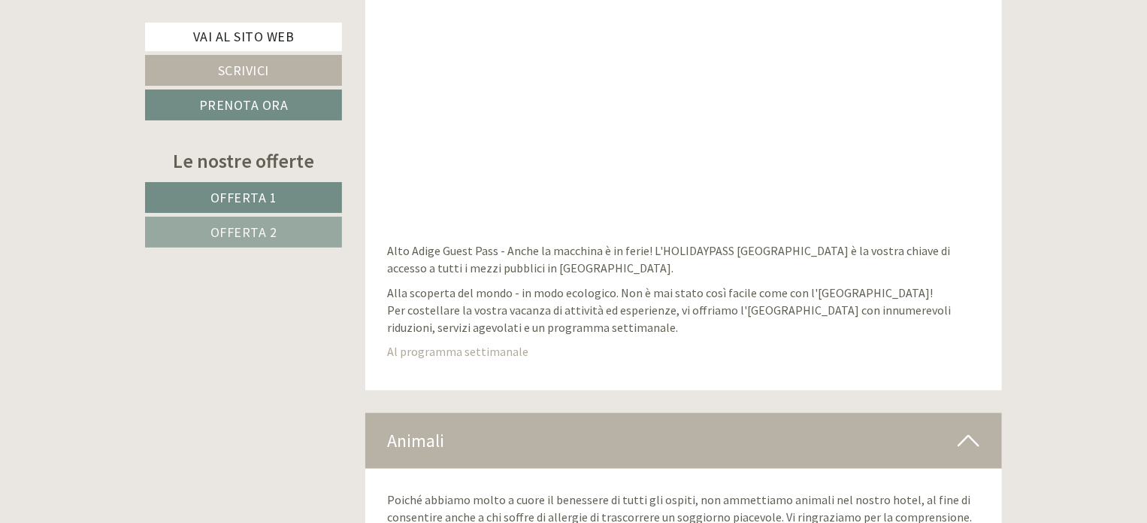
scroll to position [6917, 0]
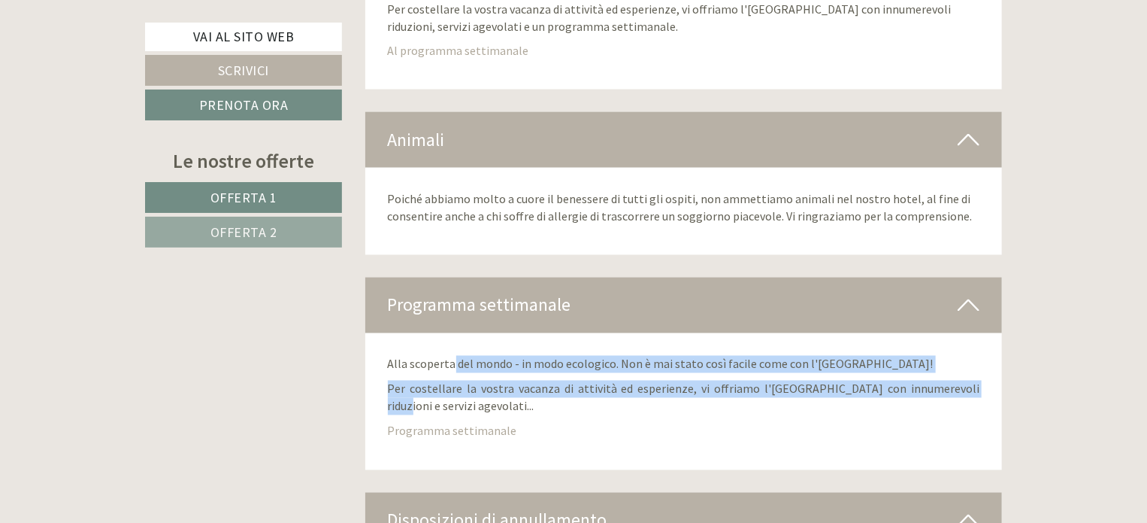
drag, startPoint x: 506, startPoint y: 324, endPoint x: 959, endPoint y: 372, distance: 455.9
click at [997, 356] on div "Alla scoperta del mondo - in modo ecologico. Non è mai stato così facile come c…" at bounding box center [684, 401] width 638 height 136
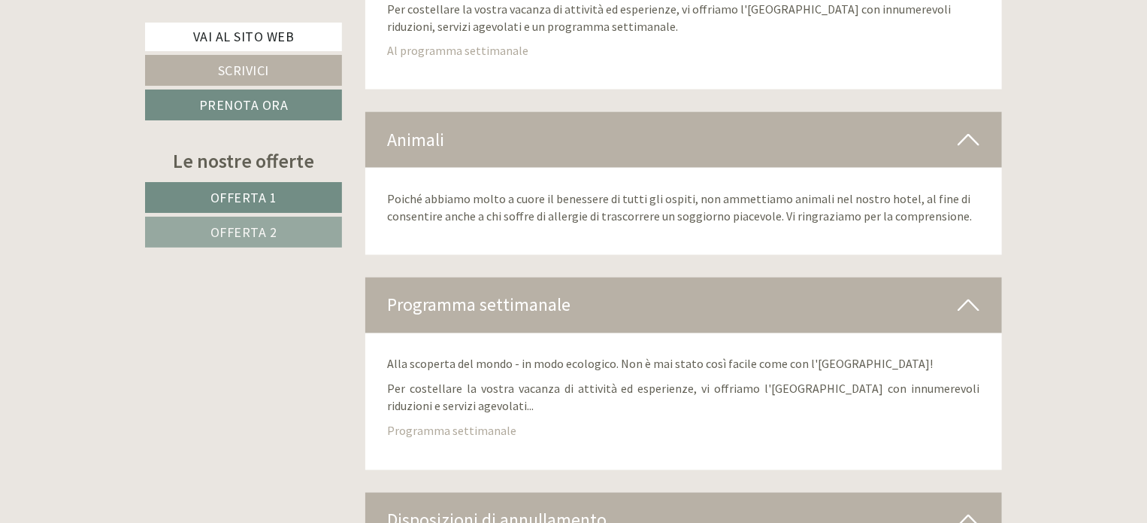
click at [904, 381] on div "Alla scoperta del mondo - in modo ecologico. Non è mai stato così facile come c…" at bounding box center [684, 401] width 638 height 136
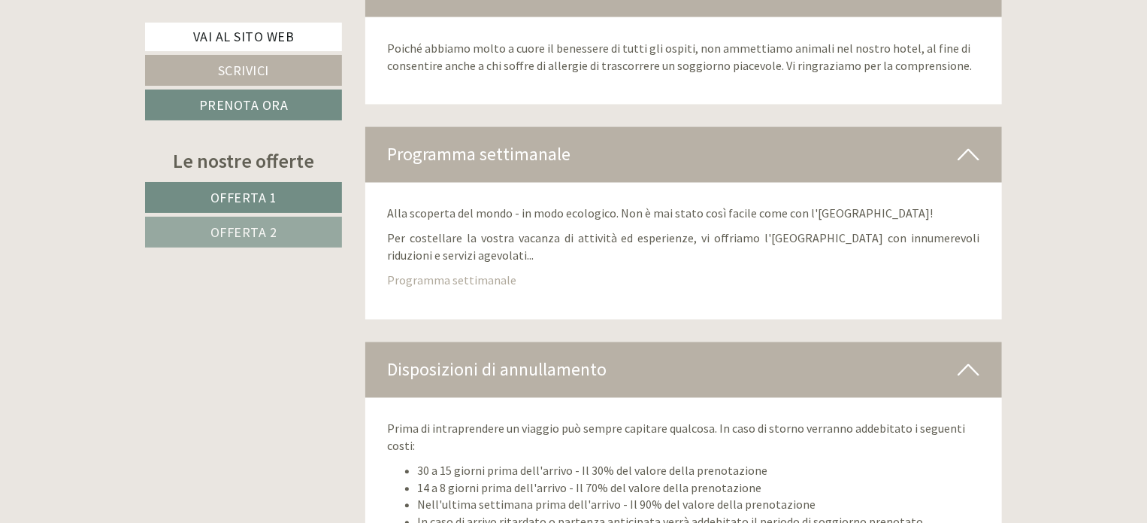
scroll to position [7218, 0]
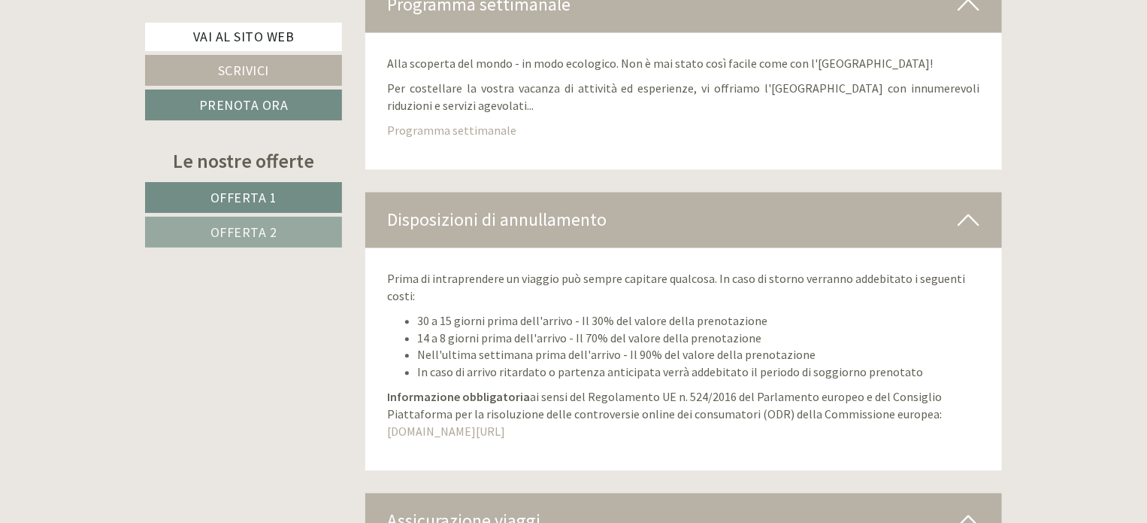
drag, startPoint x: 503, startPoint y: 279, endPoint x: 884, endPoint y: 279, distance: 381.2
click at [884, 312] on li "30 a 15 giorni prima dell'arrivo - Il 30% del valore della prenotazione" at bounding box center [699, 320] width 562 height 17
drag, startPoint x: 391, startPoint y: 302, endPoint x: 820, endPoint y: 301, distance: 429.3
click at [820, 301] on div "Prima di intraprendere un viaggio può sempre capitare qualcosa. In caso di stor…" at bounding box center [684, 358] width 638 height 223
drag, startPoint x: 406, startPoint y: 318, endPoint x: 651, endPoint y: 319, distance: 245.1
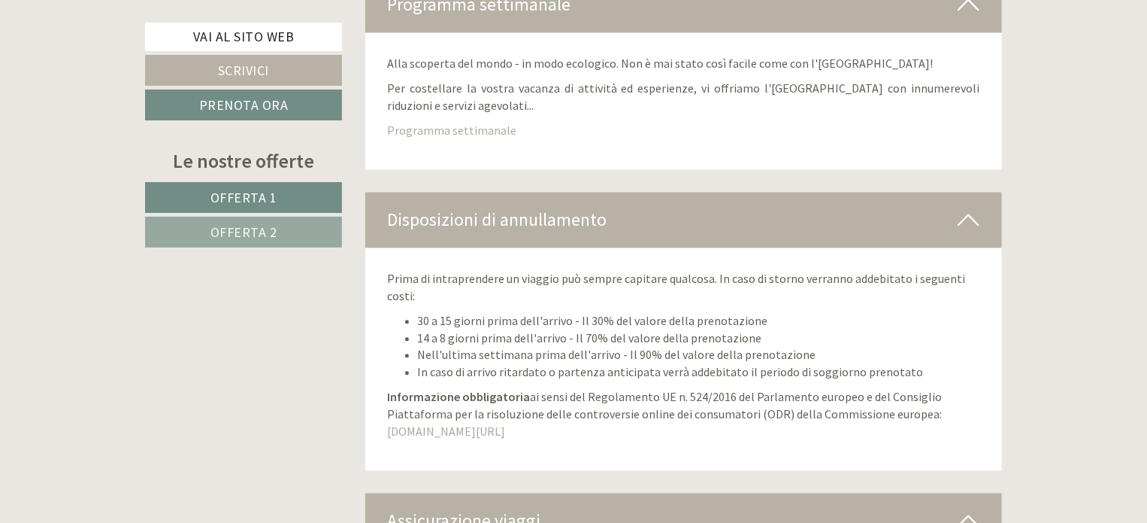
click at [929, 346] on li "Nell'ultima settimana prima dell'arrivo - Il 90% del valore della prenotazione" at bounding box center [699, 354] width 562 height 17
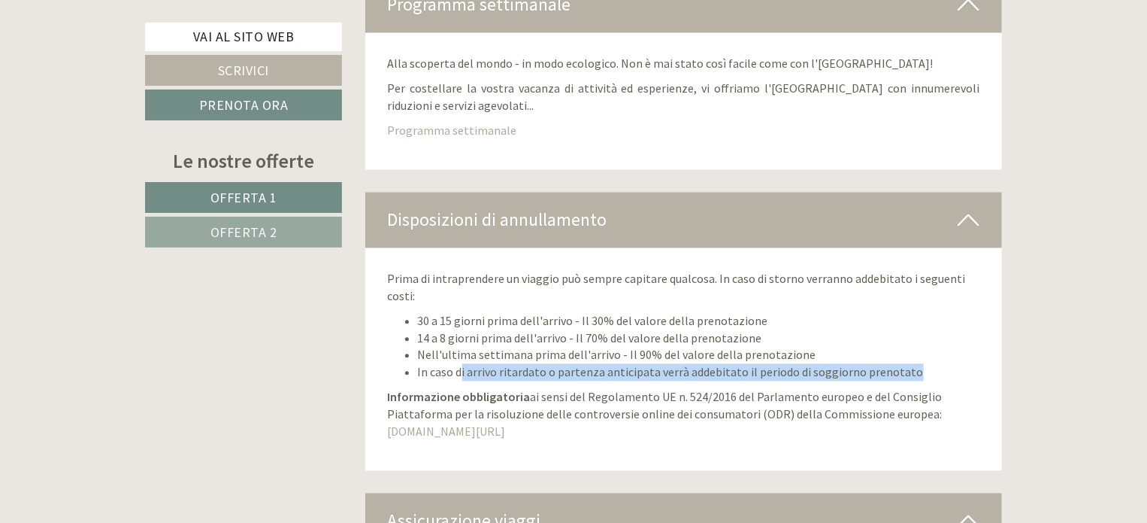
drag, startPoint x: 472, startPoint y: 332, endPoint x: 1029, endPoint y: 333, distance: 556.4
drag, startPoint x: 764, startPoint y: 336, endPoint x: 655, endPoint y: 338, distance: 109.0
click at [763, 363] on li "In caso di arrivo ritardato o partenza anticipata verrà addebitato il periodo d…" at bounding box center [699, 371] width 562 height 17
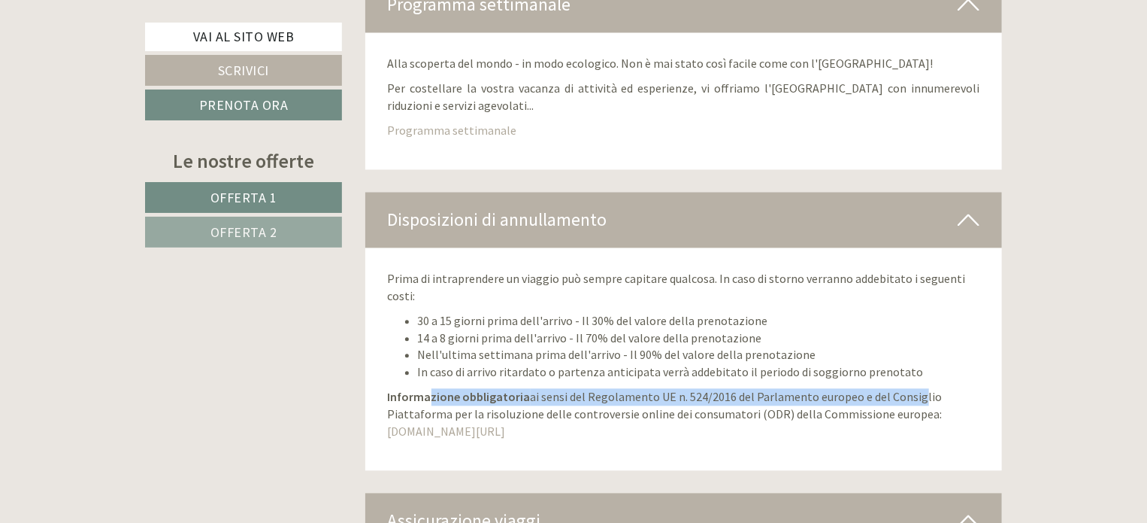
drag, startPoint x: 866, startPoint y: 358, endPoint x: 915, endPoint y: 358, distance: 48.9
click at [919, 388] on p "Informazione obbligatoria ai sensi del Regolamento UE n. 524/2016 del Parlament…" at bounding box center [684, 414] width 592 height 52
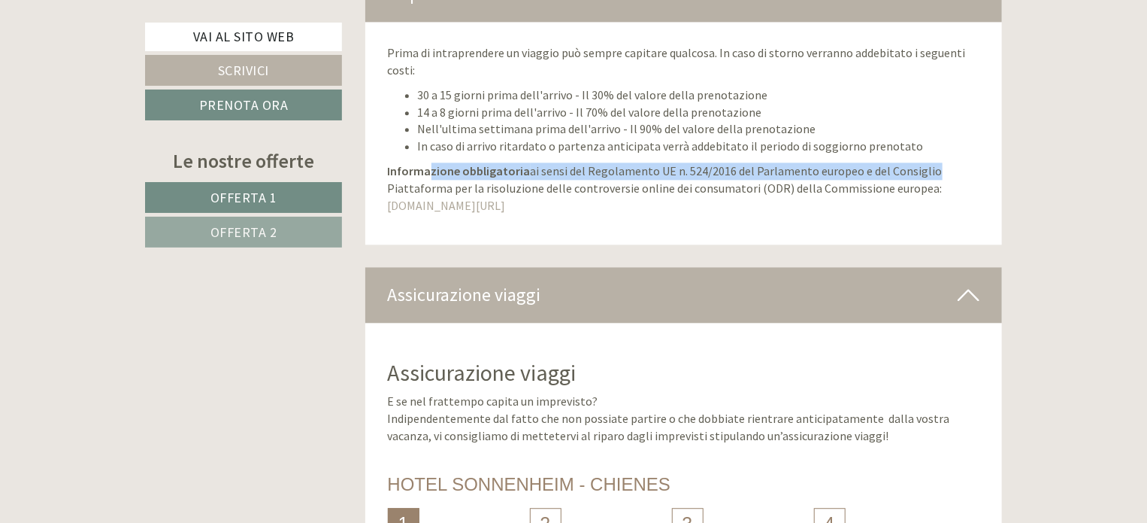
scroll to position [7594, 0]
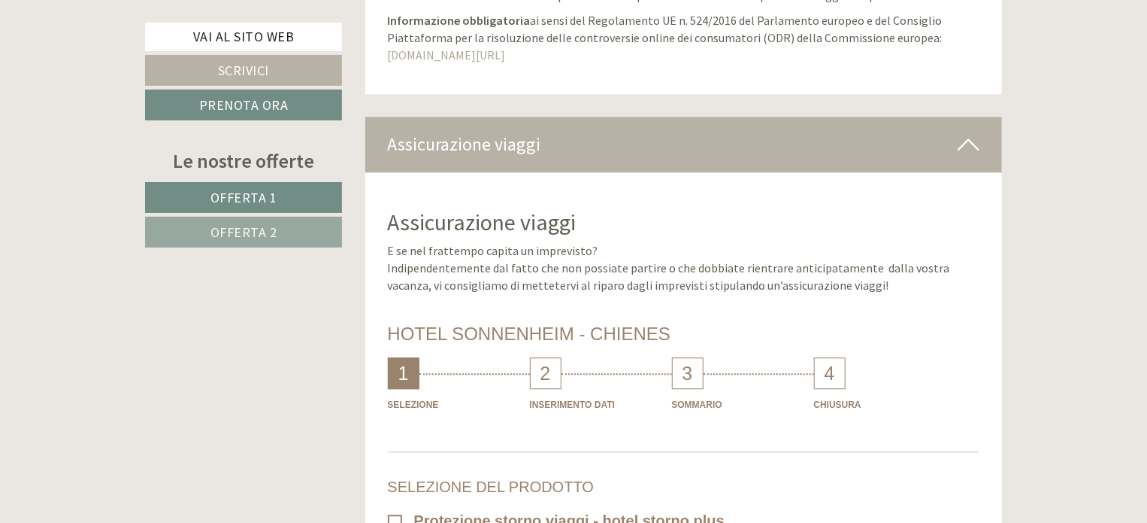
click at [543, 357] on div "2" at bounding box center [546, 373] width 32 height 32
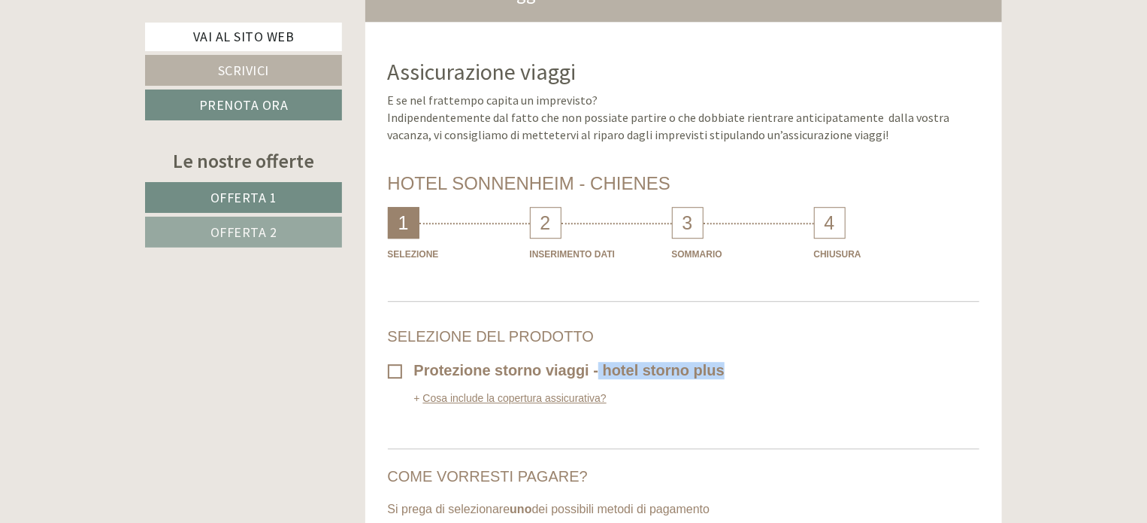
drag, startPoint x: 604, startPoint y: 330, endPoint x: 875, endPoint y: 330, distance: 271.4
click at [875, 360] on div "Protezione storno viaggi - hotel storno plus" at bounding box center [684, 371] width 592 height 22
click at [485, 392] on link "Cosa include la copertura assicurativa?" at bounding box center [510, 398] width 192 height 12
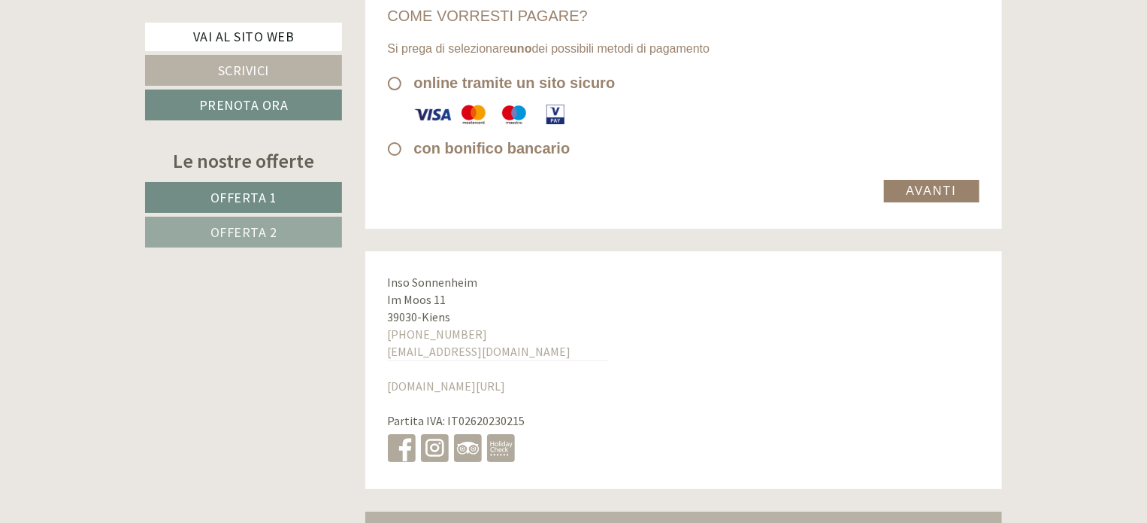
scroll to position [8195, 0]
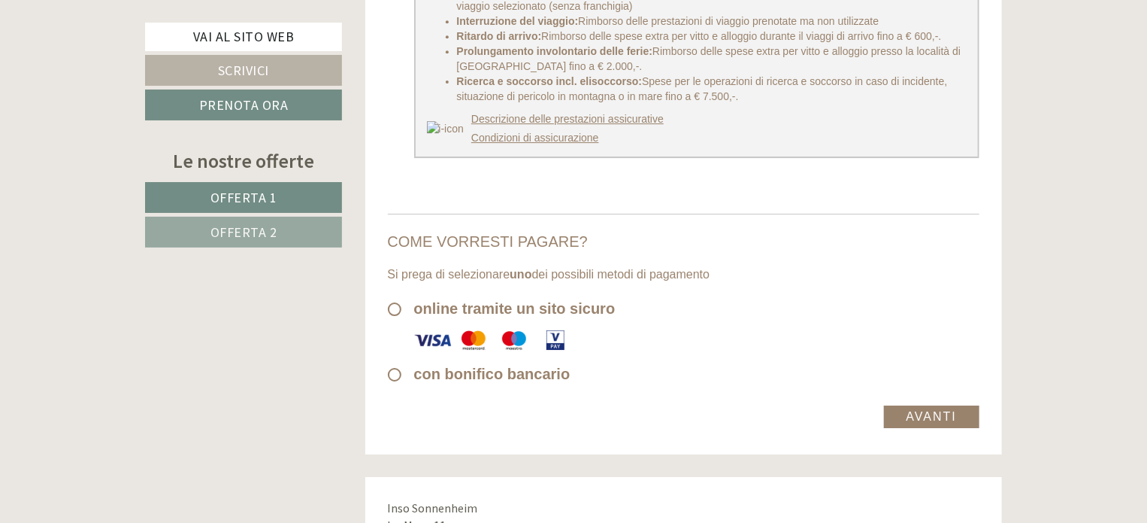
click at [391, 300] on span "online tramite un sito sicuro" at bounding box center [502, 308] width 228 height 17
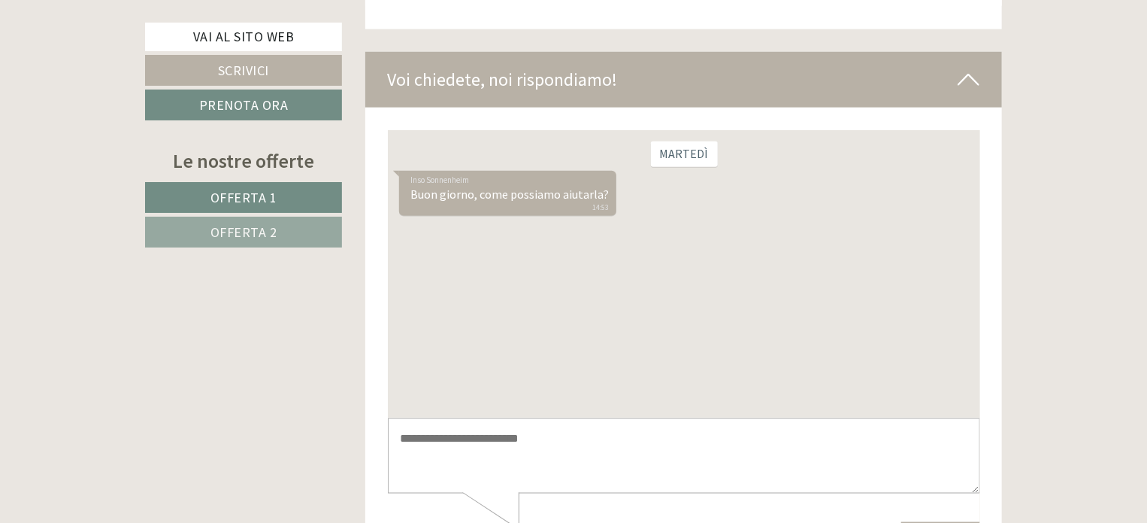
scroll to position [9549, 0]
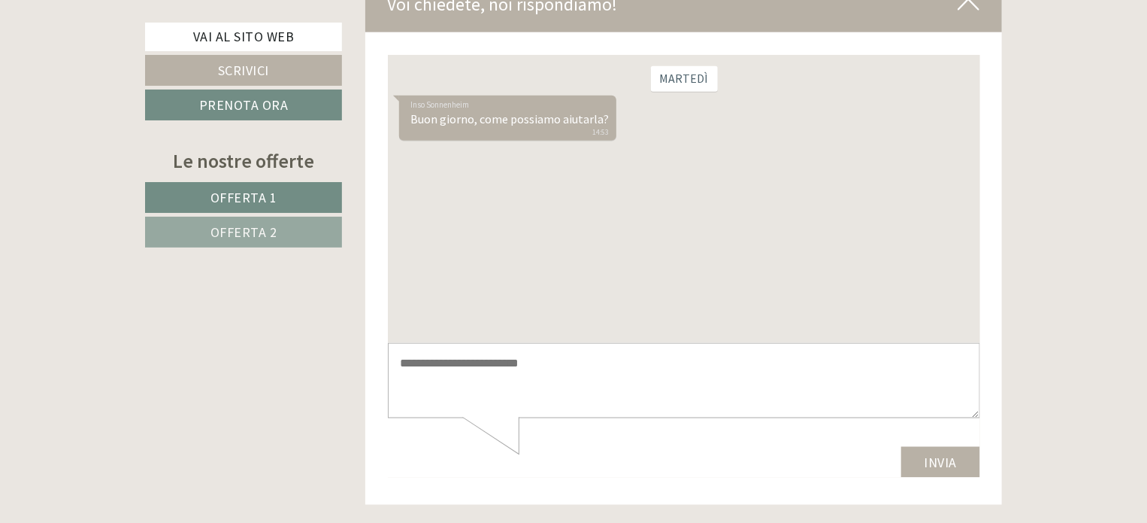
click at [269, 186] on link "Offerta 1" at bounding box center [243, 197] width 197 height 31
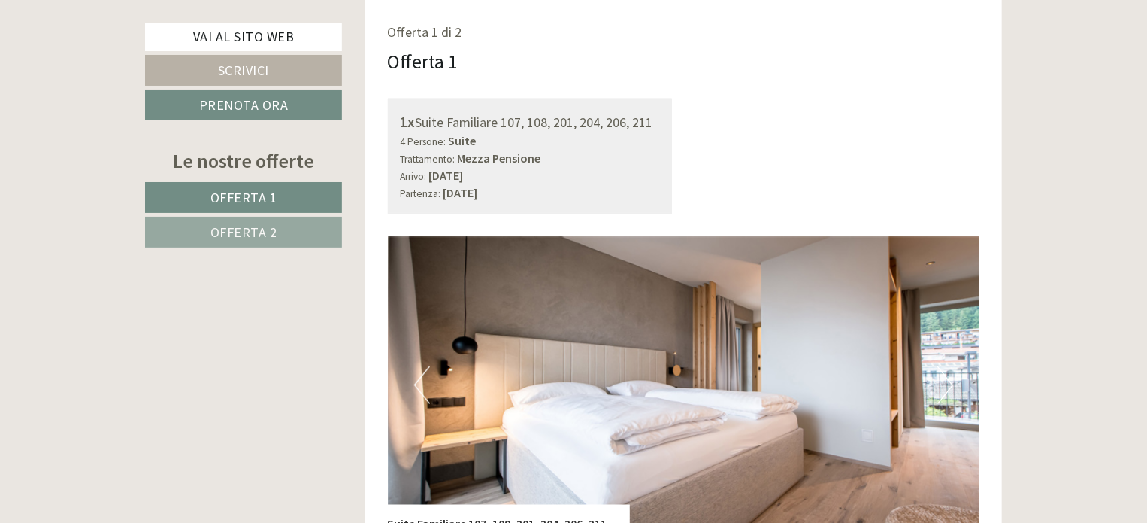
click at [268, 221] on link "Offerta 2" at bounding box center [243, 232] width 197 height 31
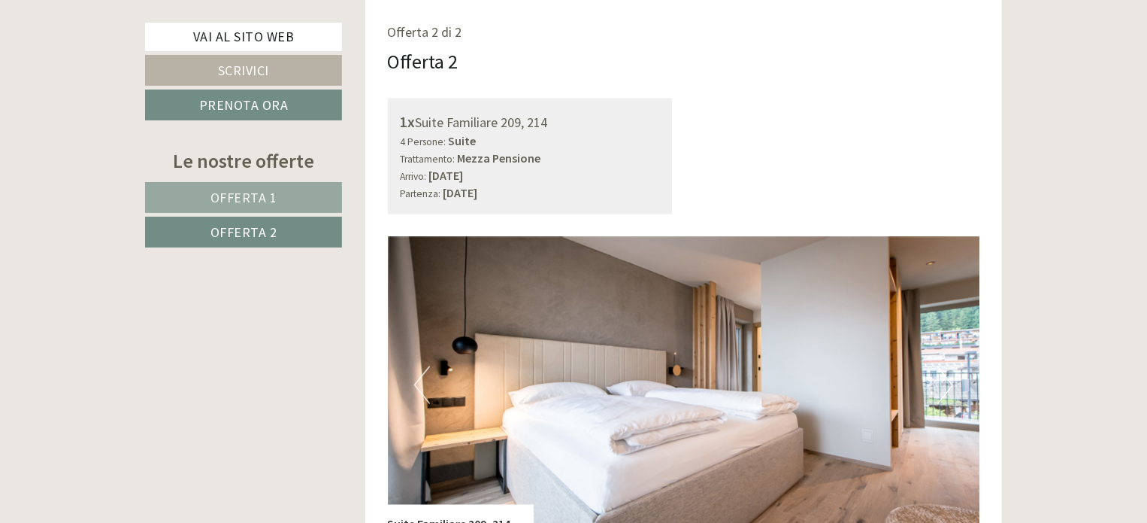
click at [270, 158] on div "Le nostre offerte" at bounding box center [243, 161] width 197 height 28
click at [269, 182] on link "Offerta 1" at bounding box center [243, 197] width 197 height 31
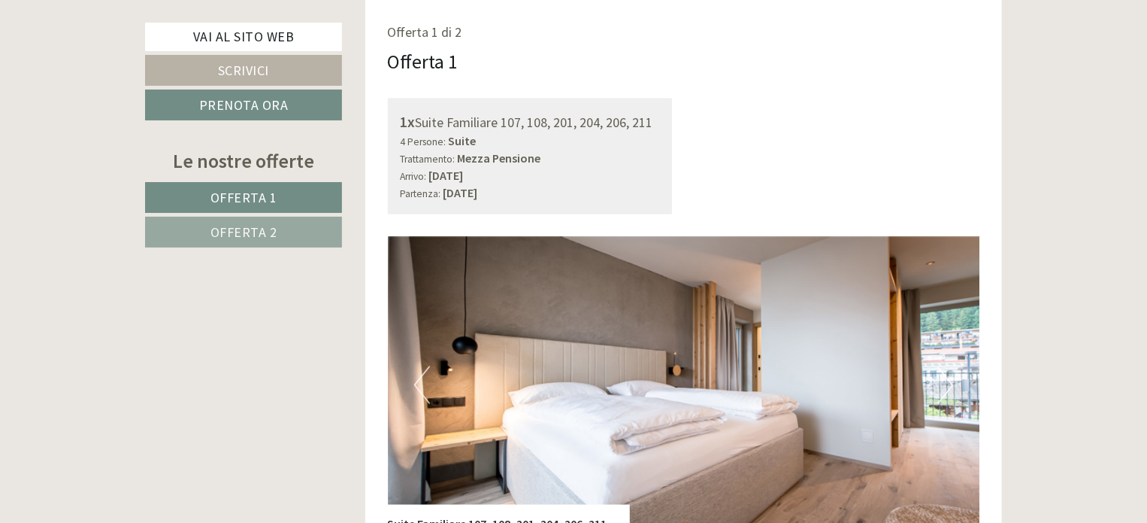
click at [268, 235] on span "Offerta 2" at bounding box center [244, 231] width 67 height 17
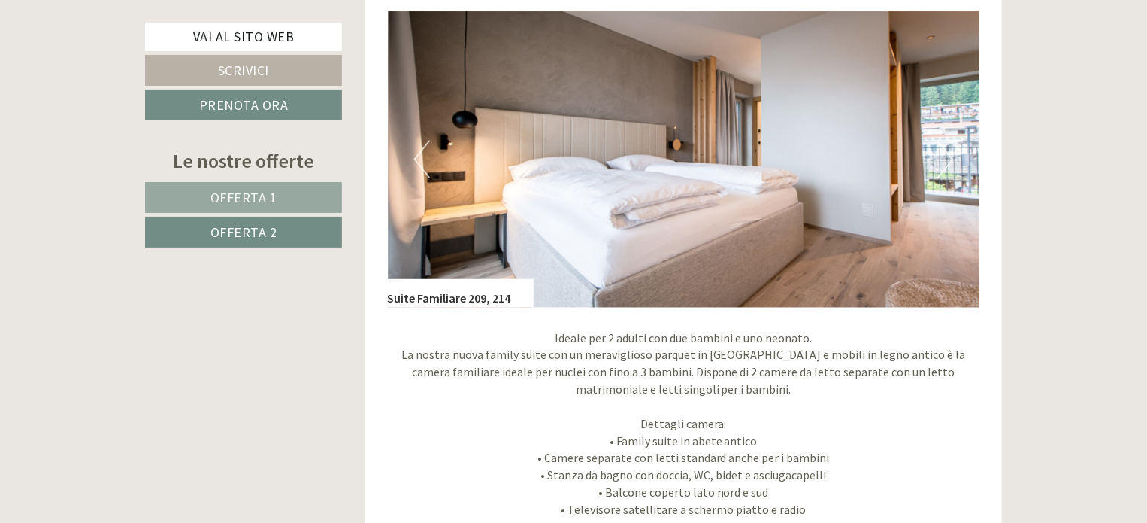
scroll to position [860, 0]
